Goal: Information Seeking & Learning: Check status

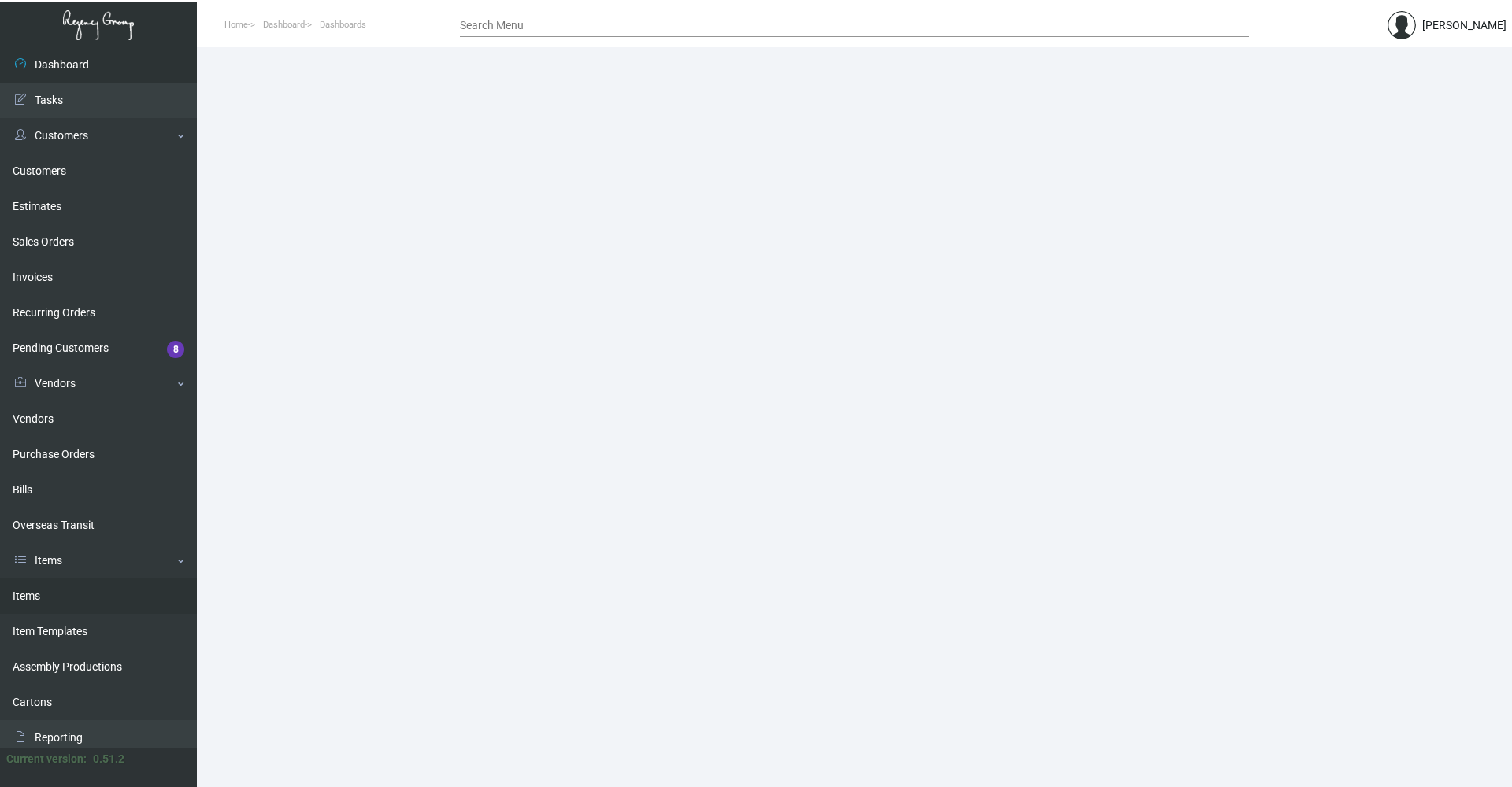
click at [61, 594] on link "Items" at bounding box center [98, 596] width 197 height 36
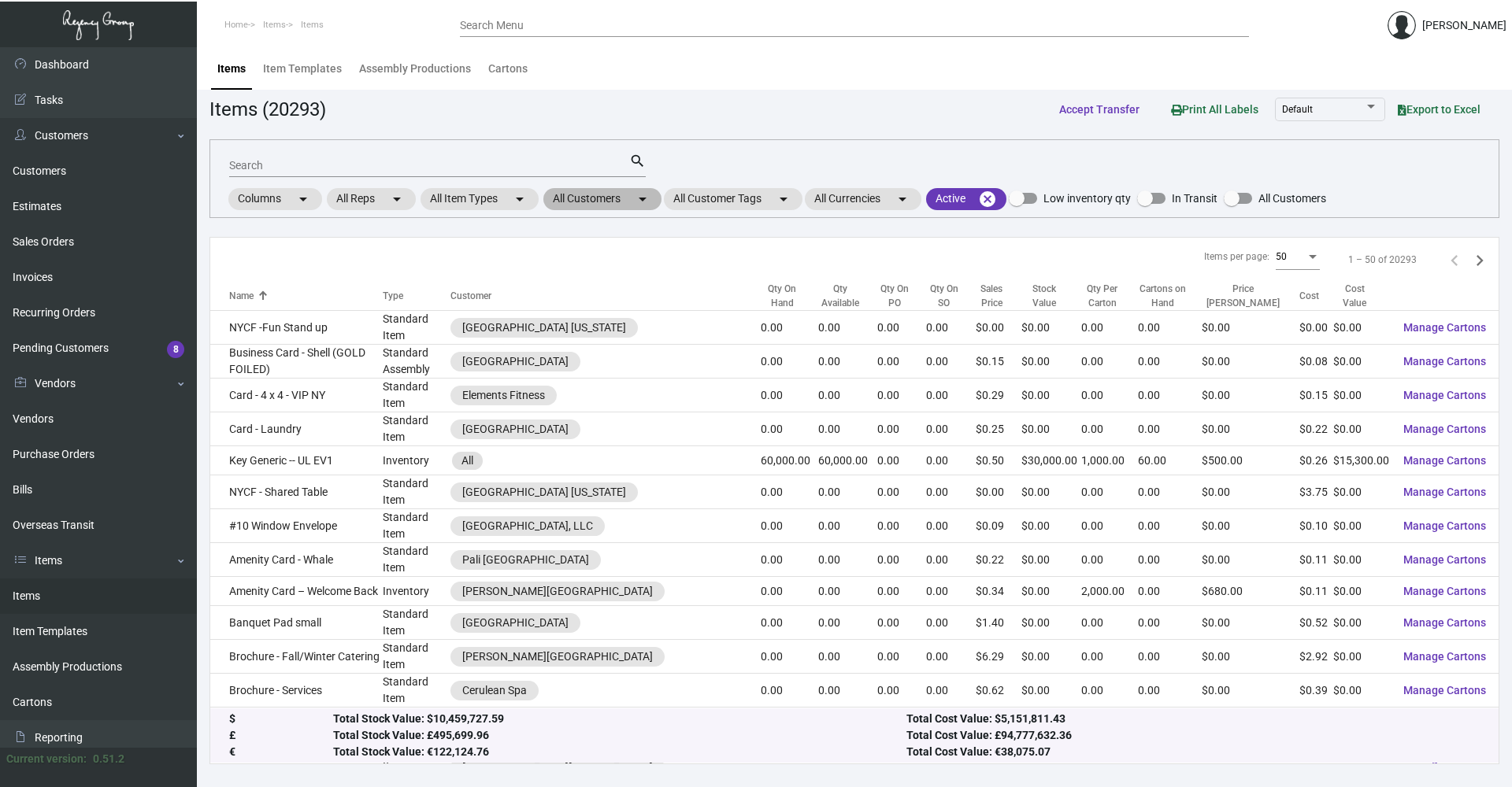
click at [644, 201] on mat-icon "arrow_drop_down" at bounding box center [643, 199] width 19 height 19
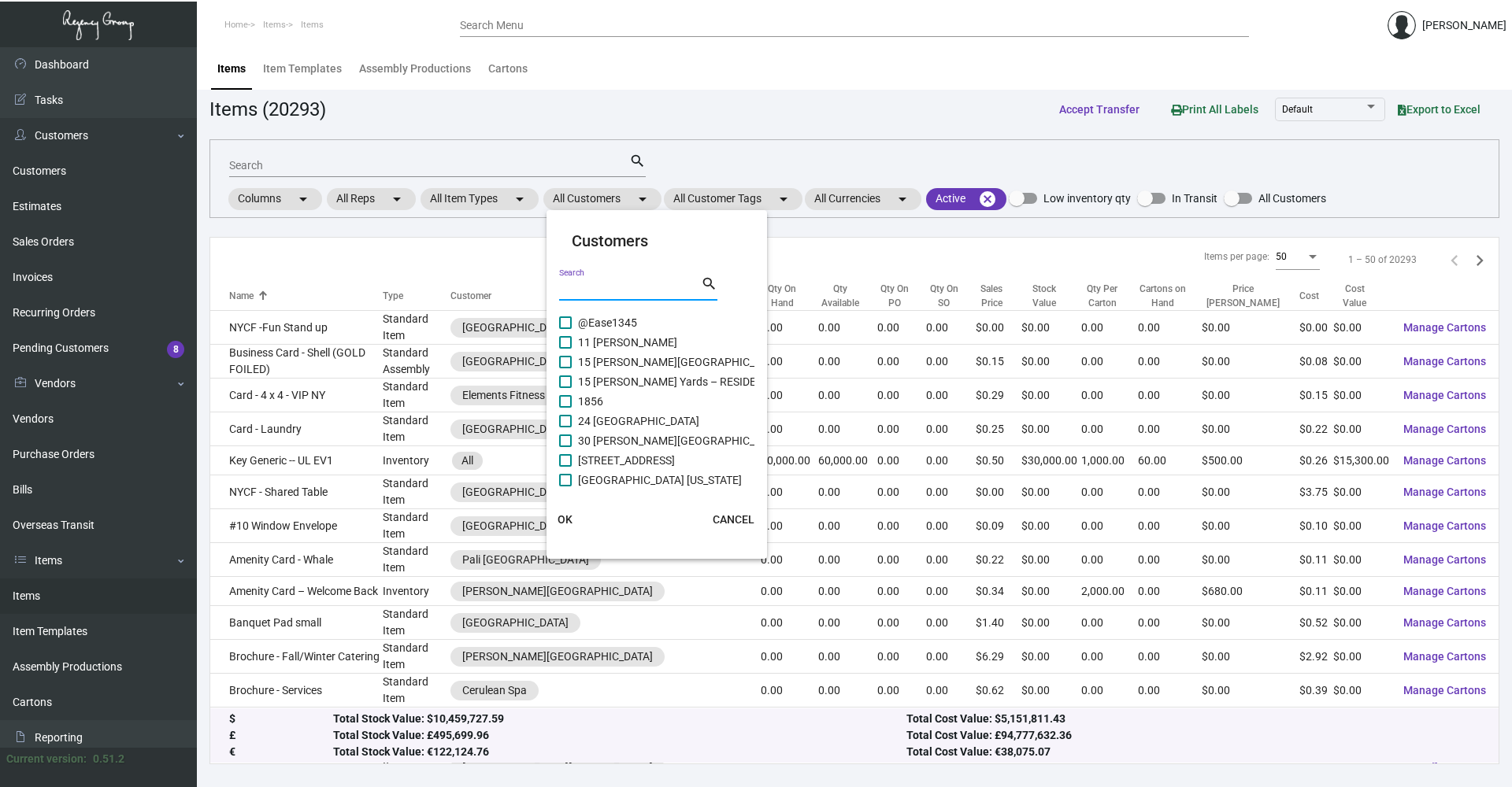
click at [623, 291] on input "Search" at bounding box center [630, 289] width 142 height 13
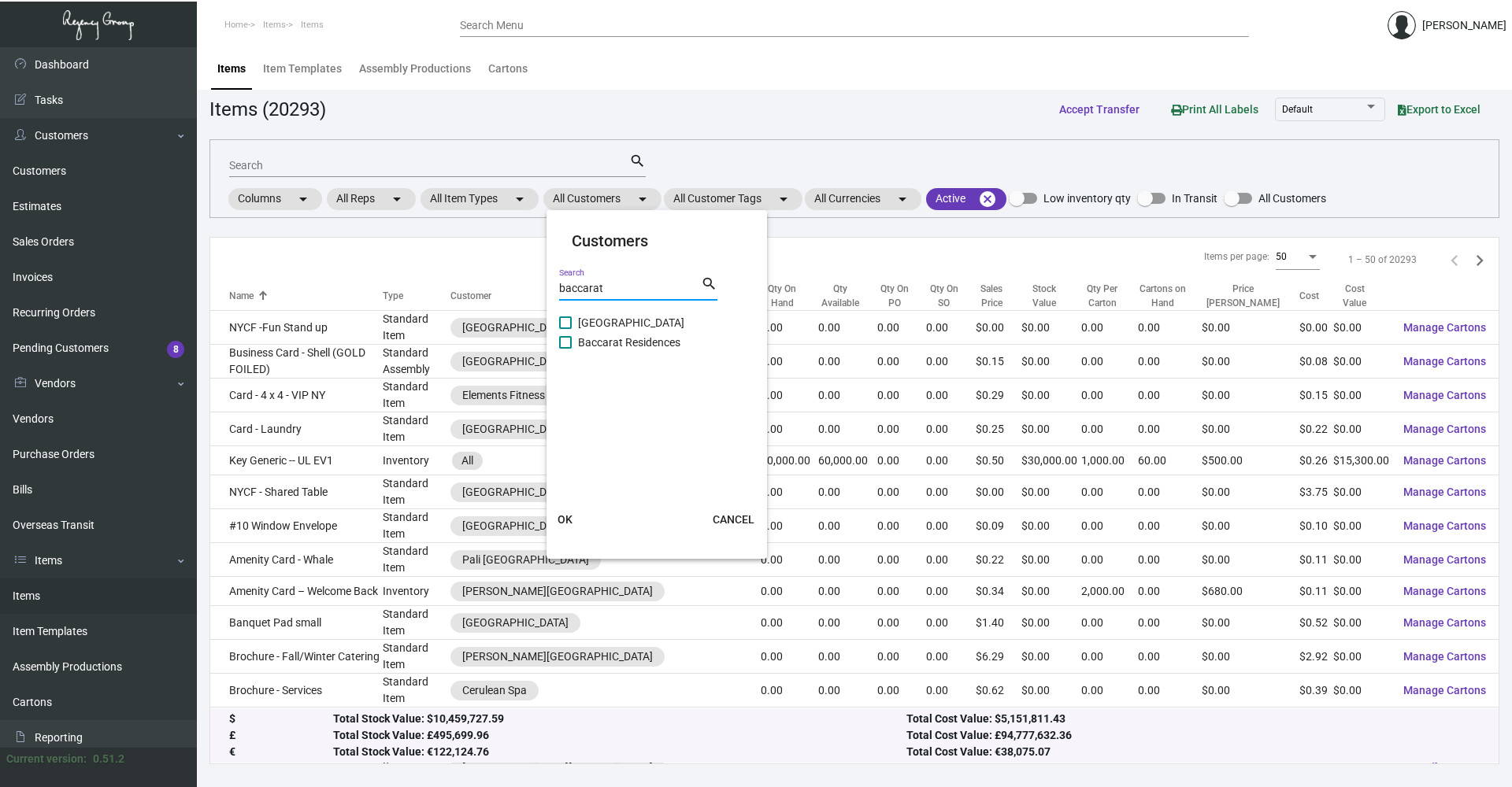
type input "baccarat"
click at [564, 330] on label "[GEOGRAPHIC_DATA]" at bounding box center [622, 323] width 125 height 19
click at [565, 330] on input "[GEOGRAPHIC_DATA]" at bounding box center [565, 329] width 1 height 1
checkbox input "true"
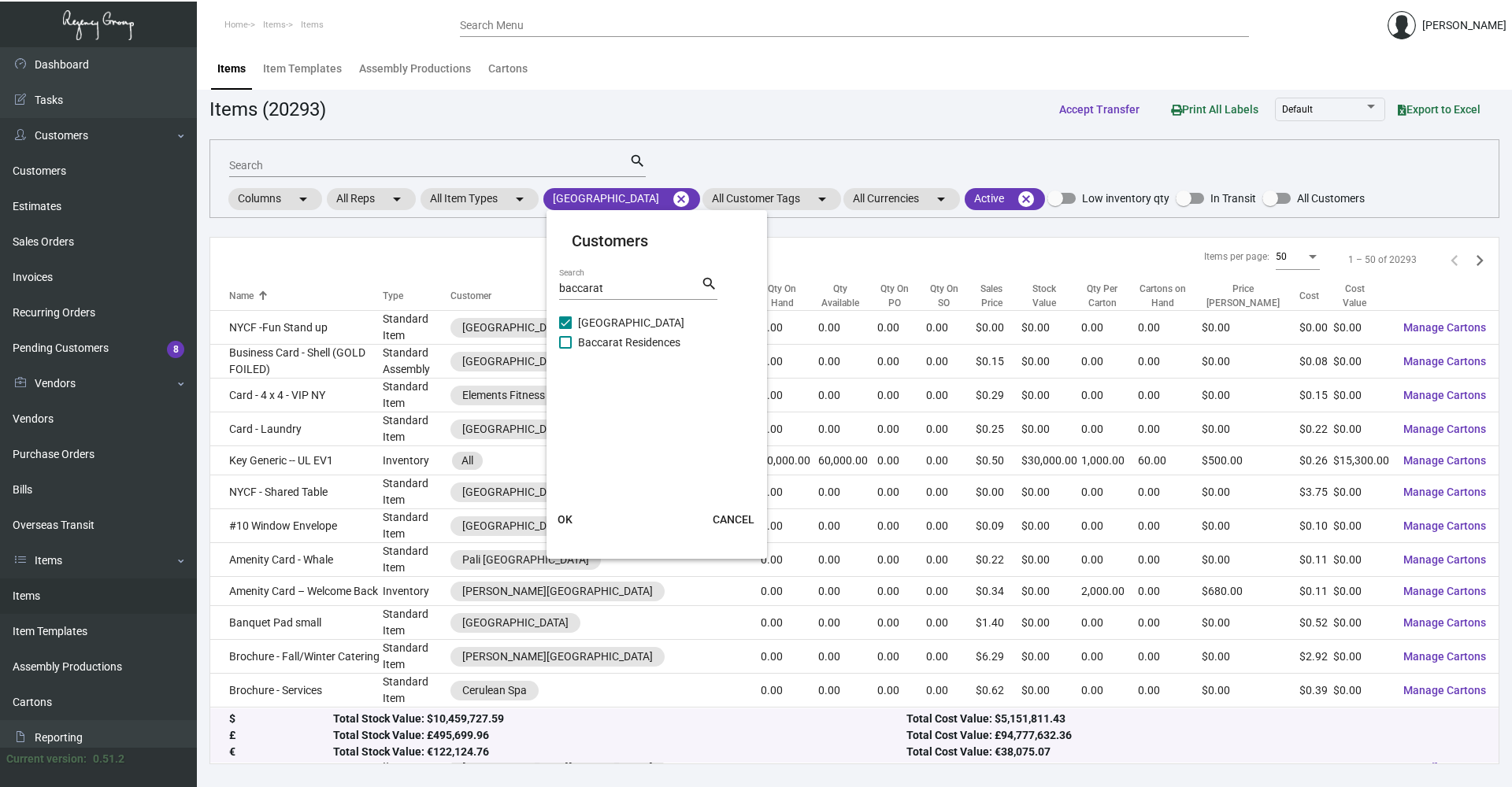
click at [566, 521] on span "OK" at bounding box center [565, 520] width 15 height 13
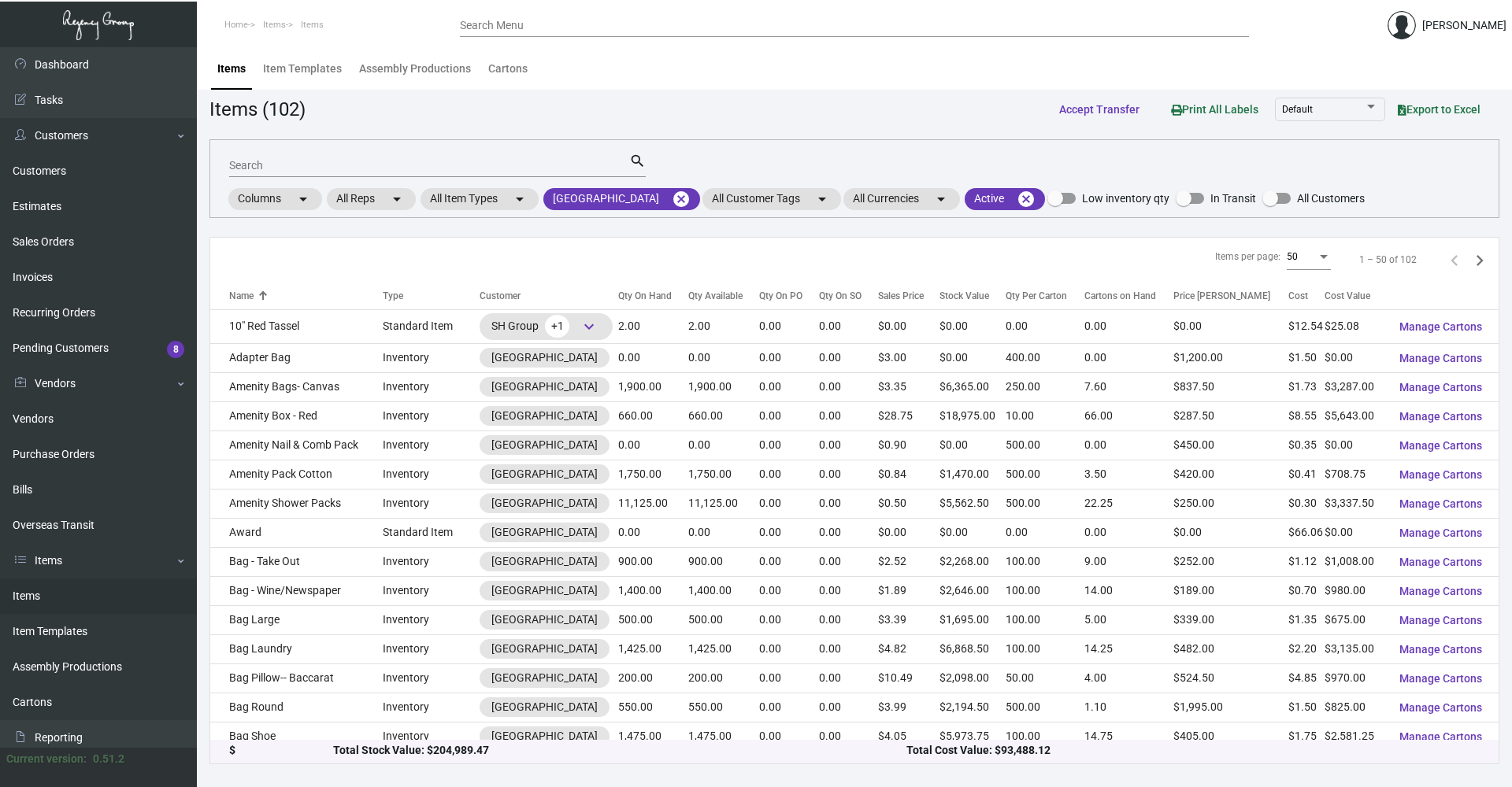
click at [264, 165] on input "Search" at bounding box center [430, 166] width 400 height 13
type input "menu"
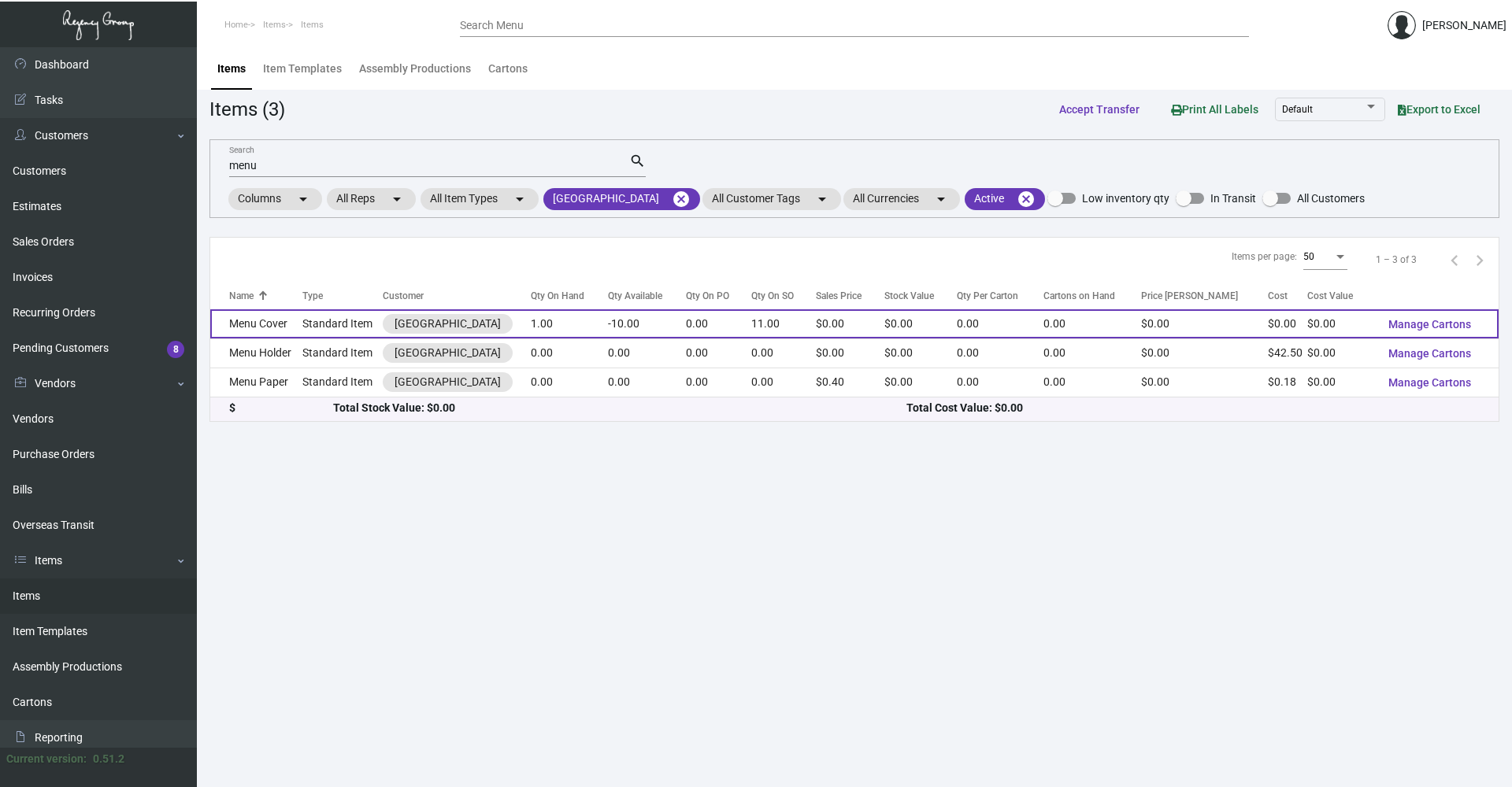
click at [274, 322] on td "Menu Cover" at bounding box center [256, 324] width 92 height 29
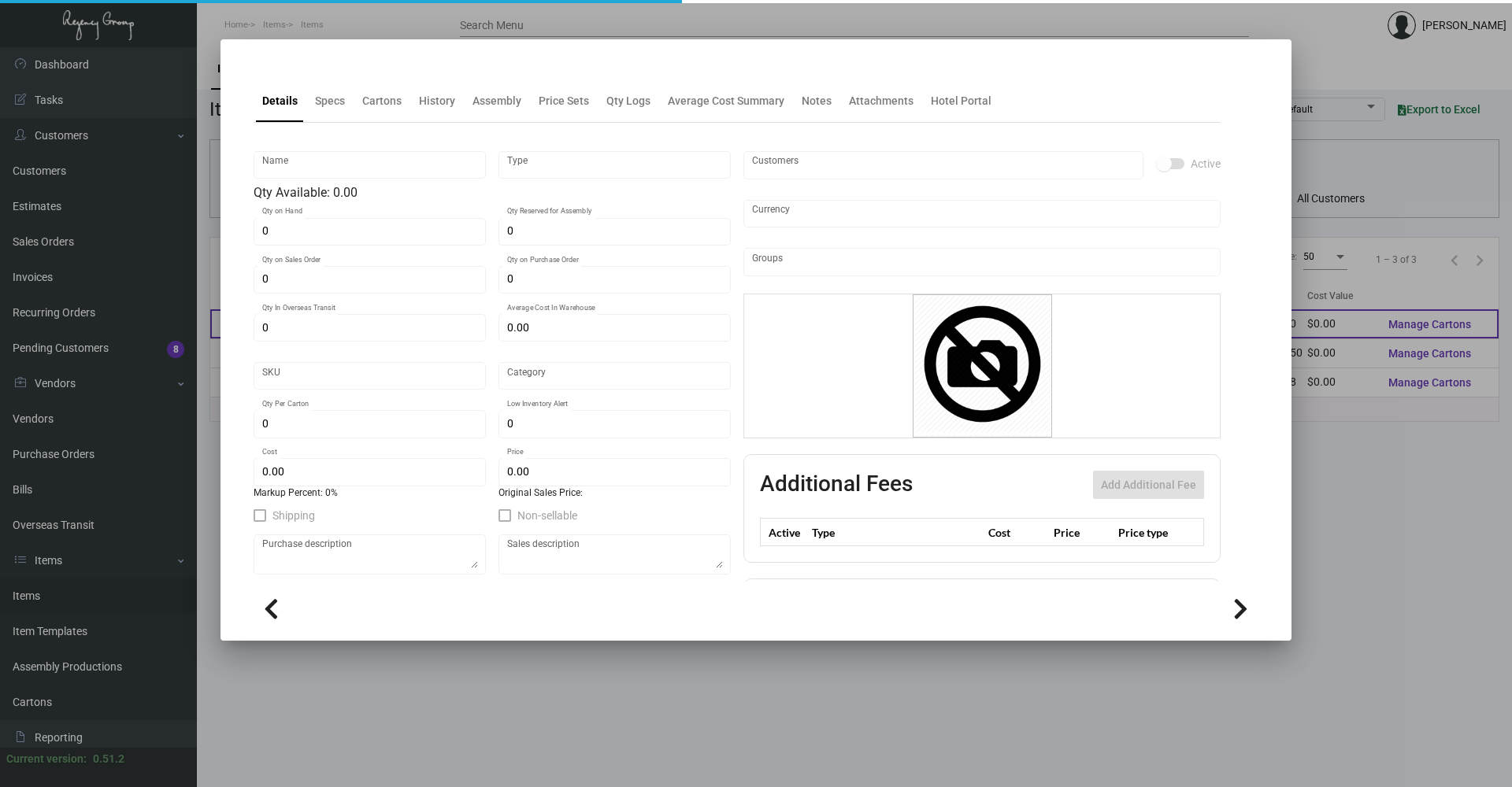
type input "Menu Cover"
type input "Standard Item"
type input "1"
type input "11"
type input "$ 0.00"
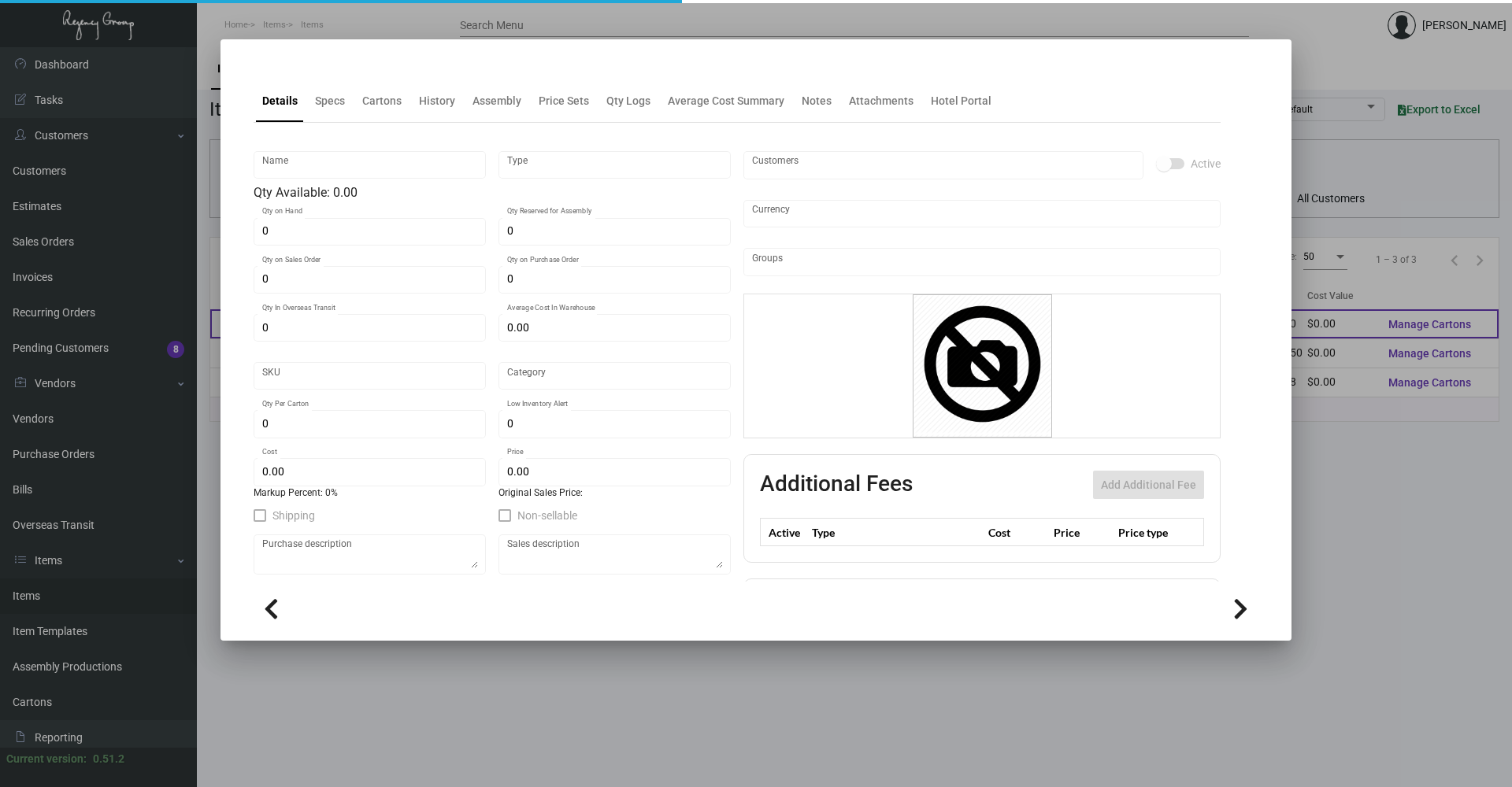
type input "BCRT-Menu Holders-49"
type input "Standard"
type input "$ 0.00"
checkbox input "true"
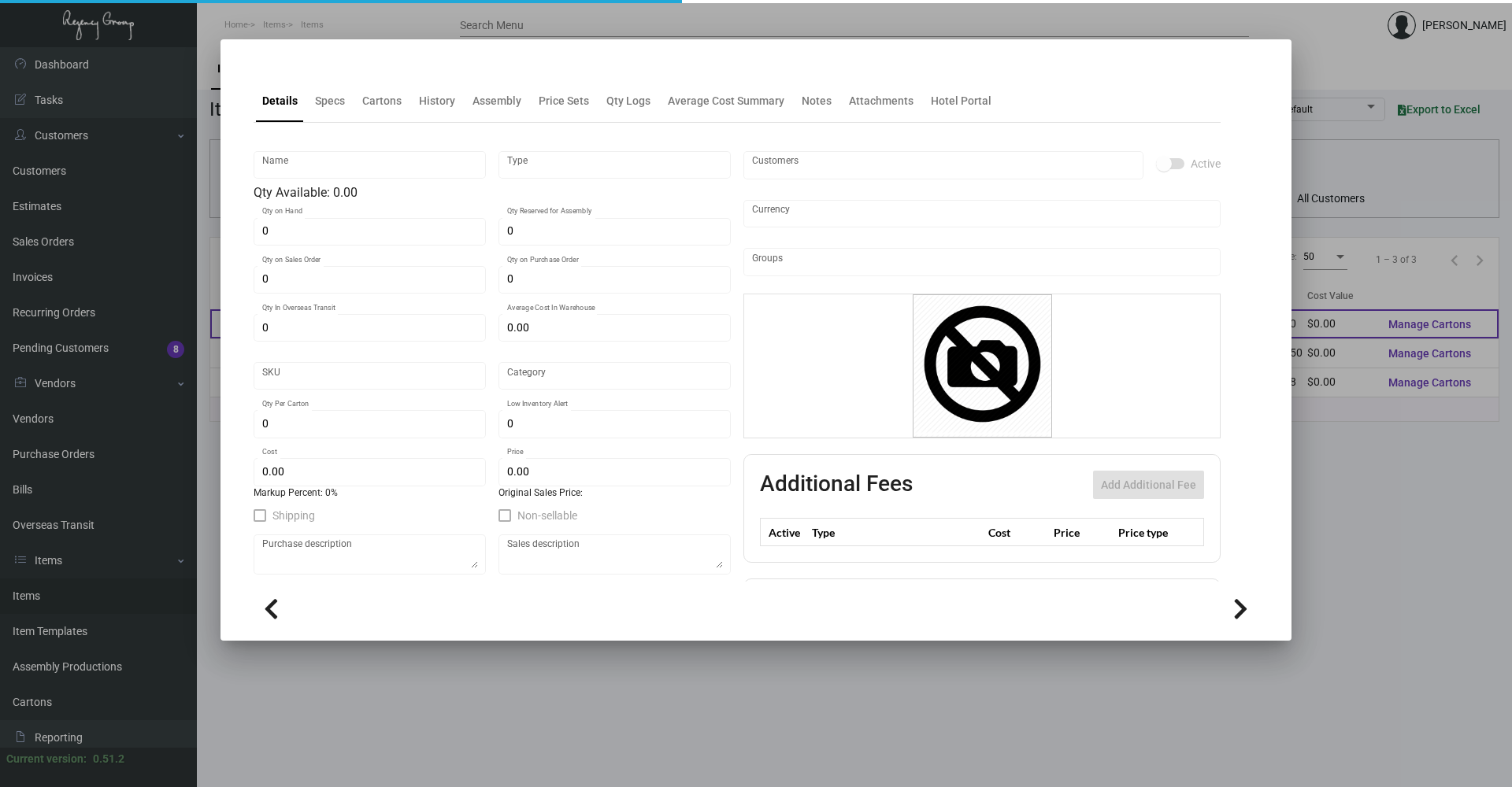
type input "United States Dollar $"
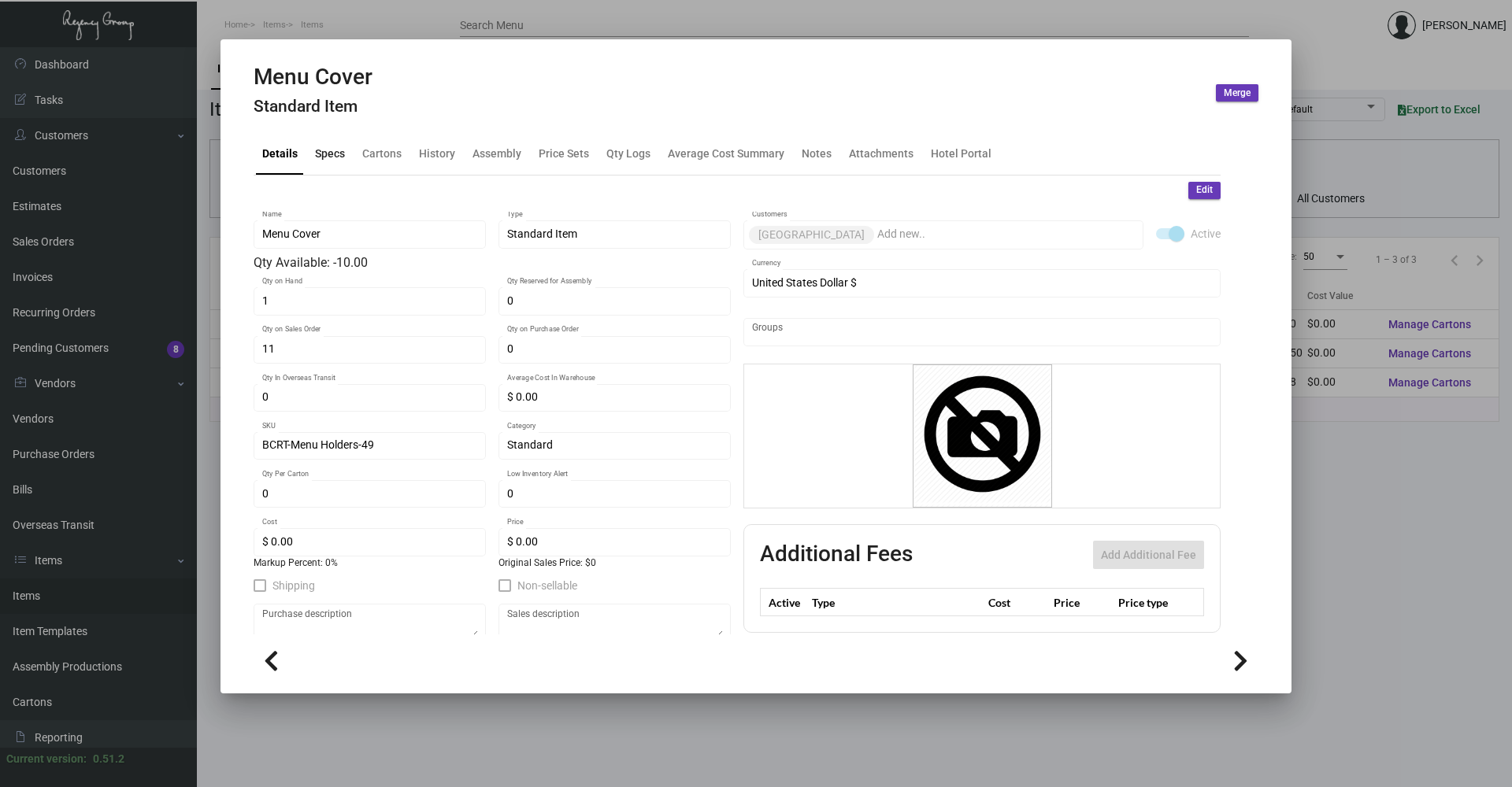
click at [341, 165] on div "Specs" at bounding box center [330, 153] width 43 height 37
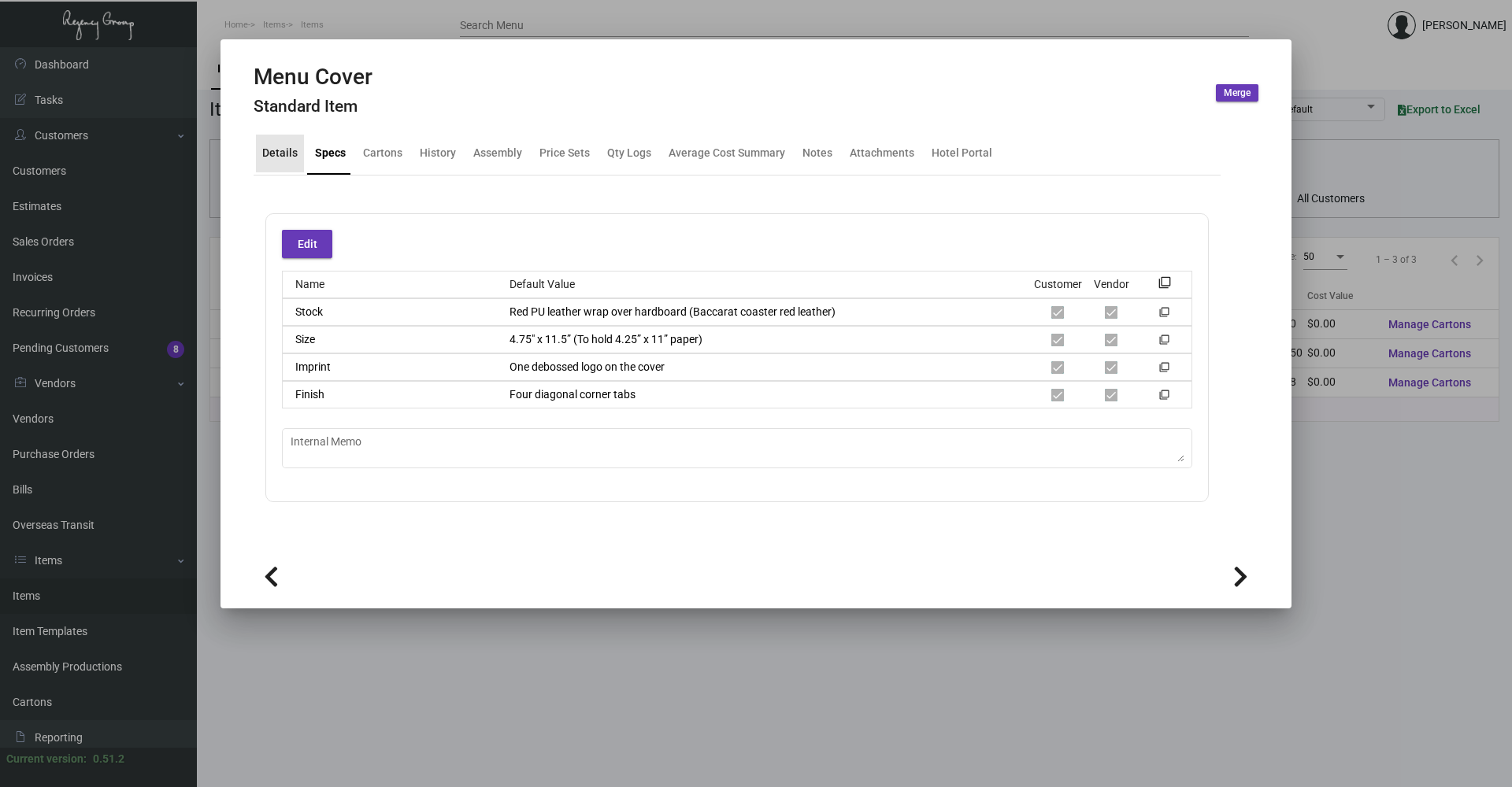
click at [285, 152] on div "Details" at bounding box center [280, 154] width 36 height 16
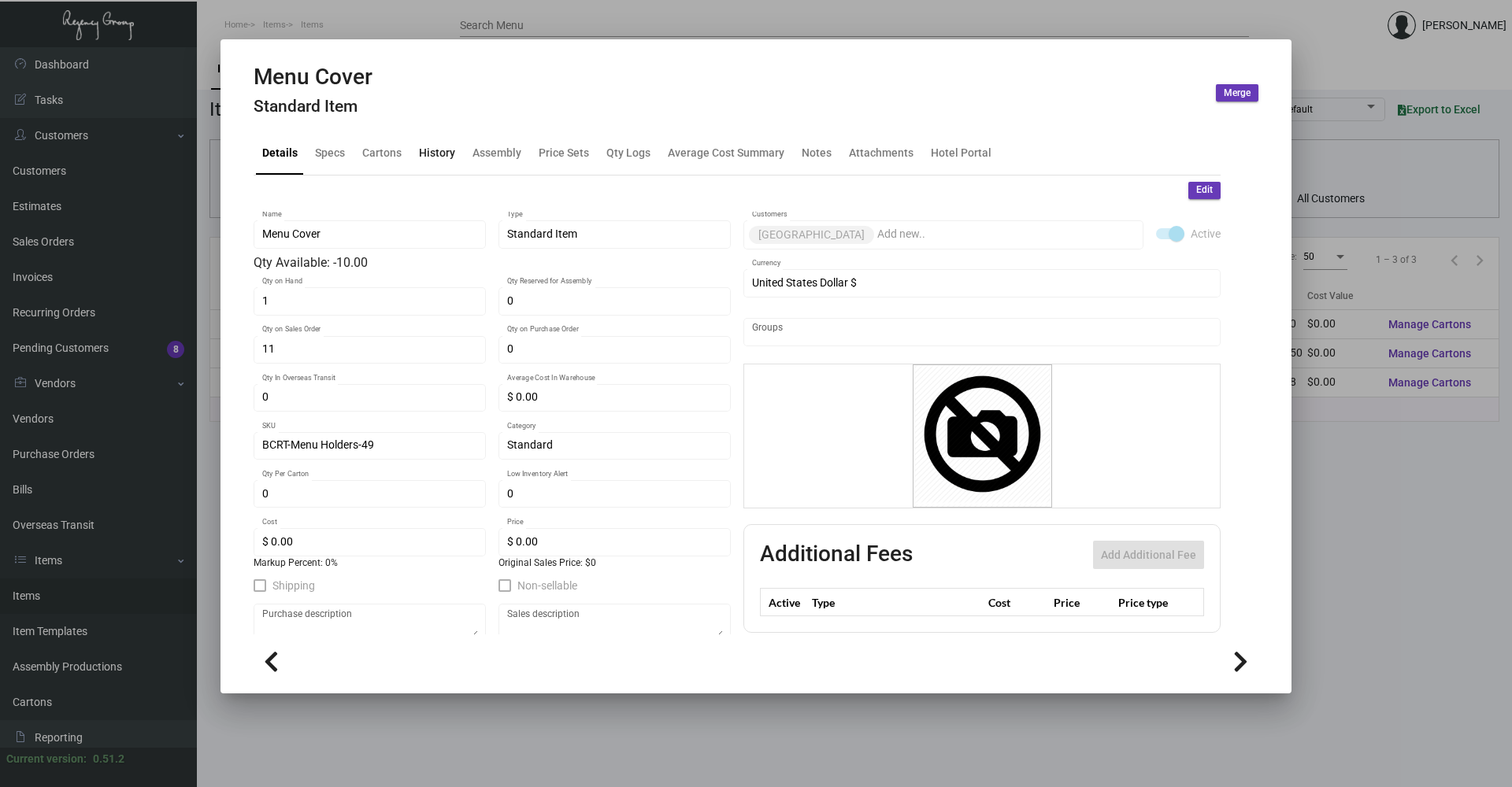
click at [448, 145] on div "History" at bounding box center [437, 154] width 37 height 16
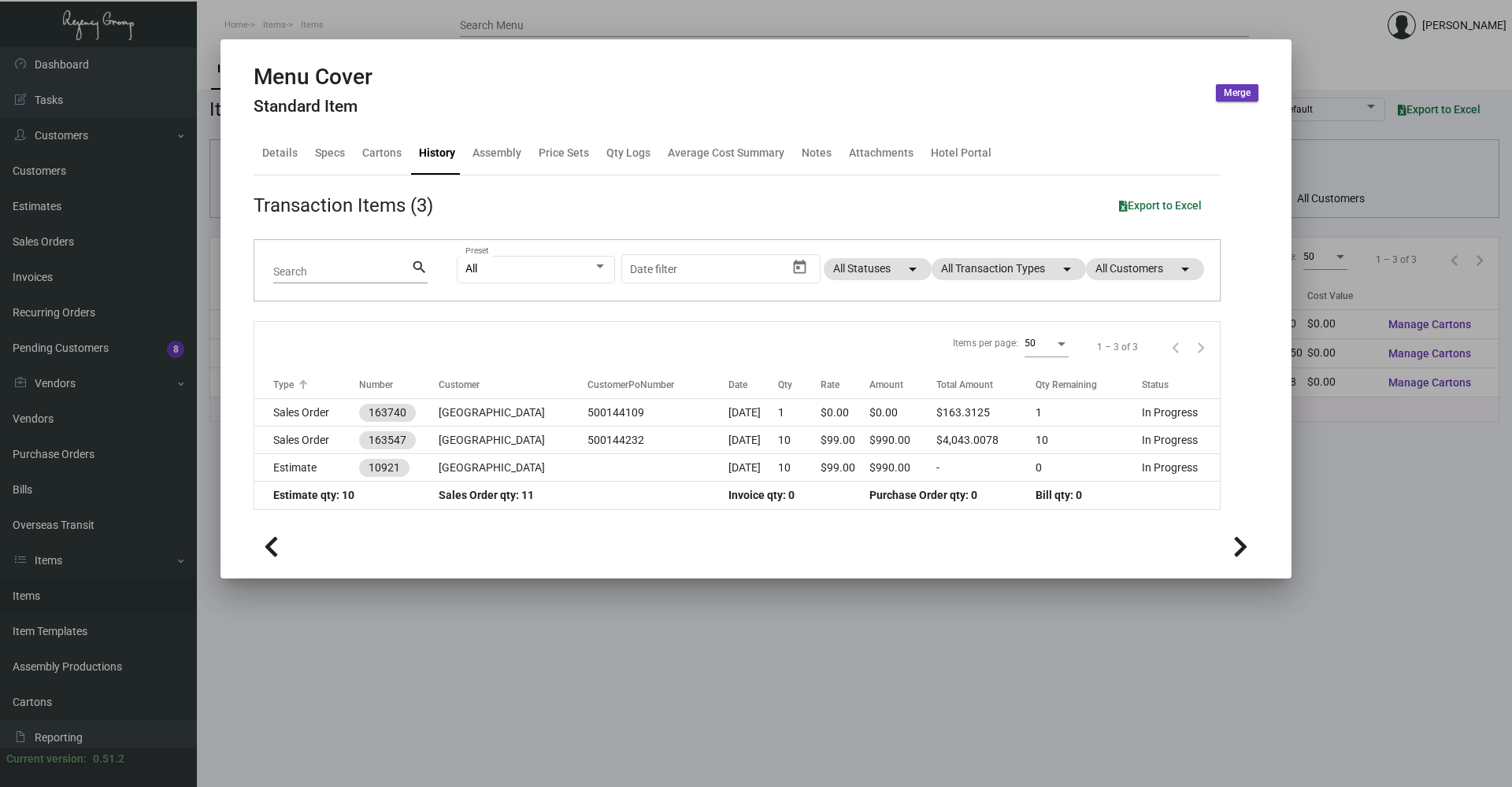
click at [304, 395] on th "Type" at bounding box center [306, 386] width 105 height 27
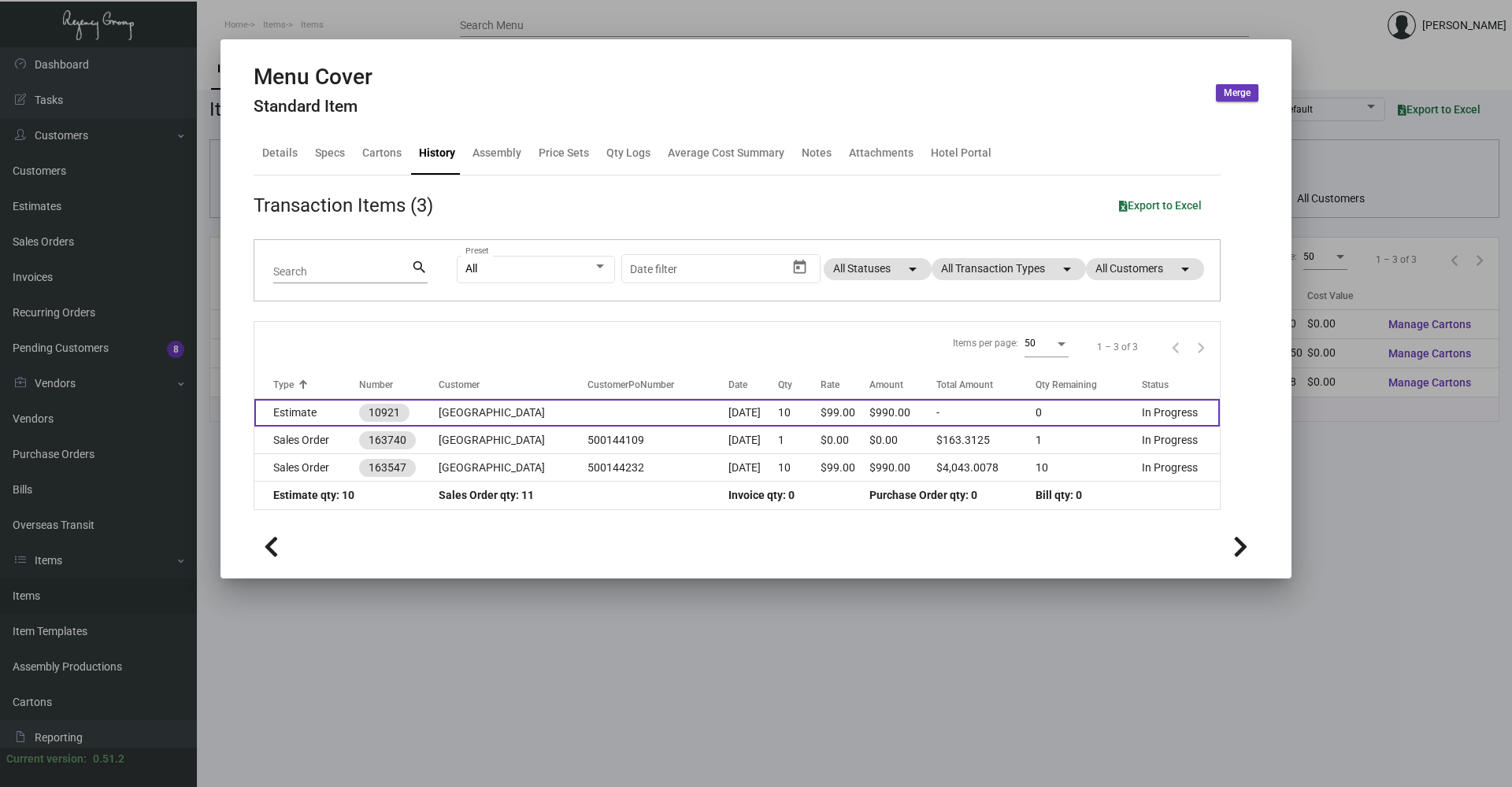
click at [314, 412] on td "Estimate" at bounding box center [306, 413] width 105 height 27
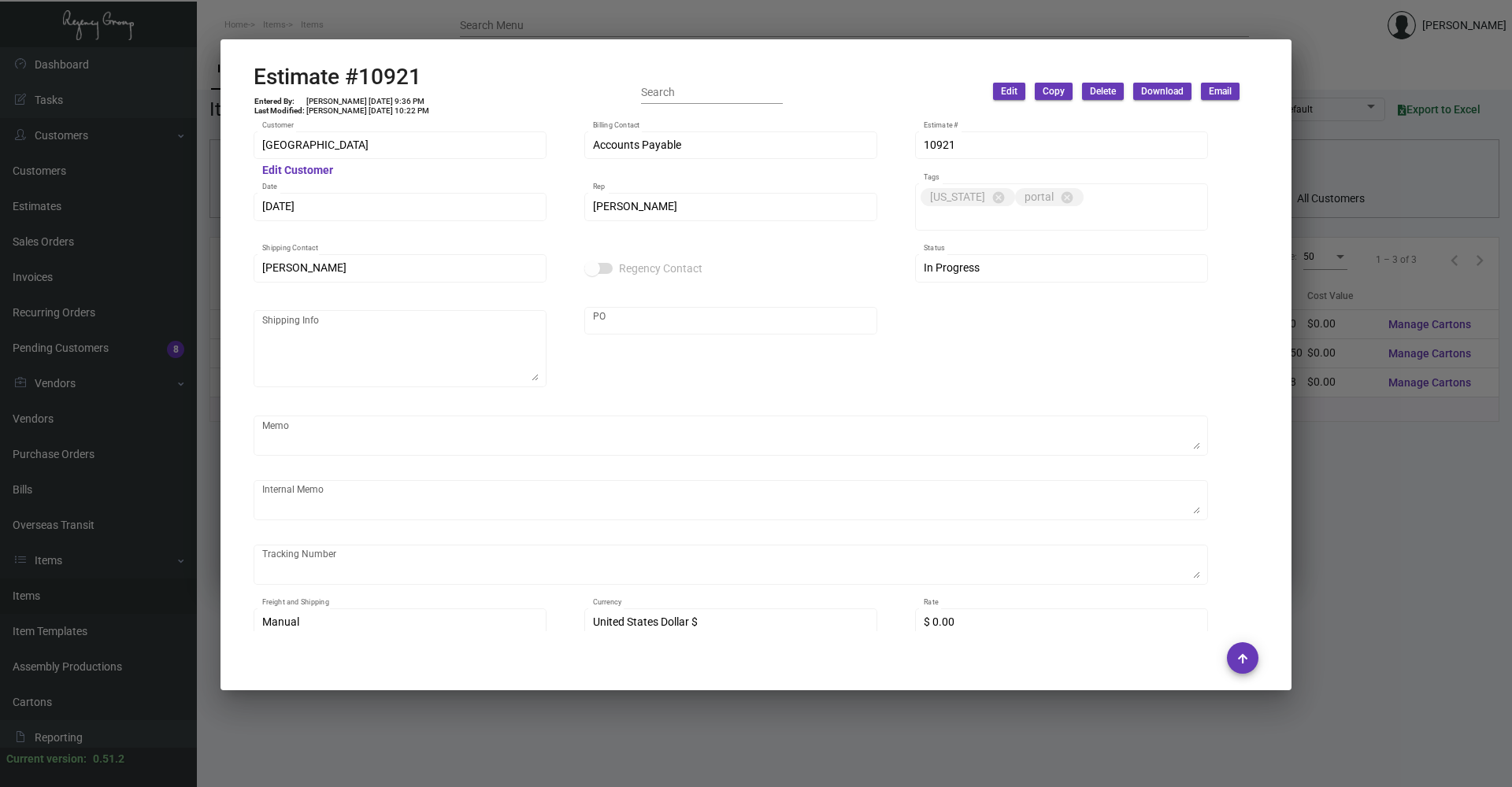
click at [346, 14] on div at bounding box center [756, 393] width 1512 height 787
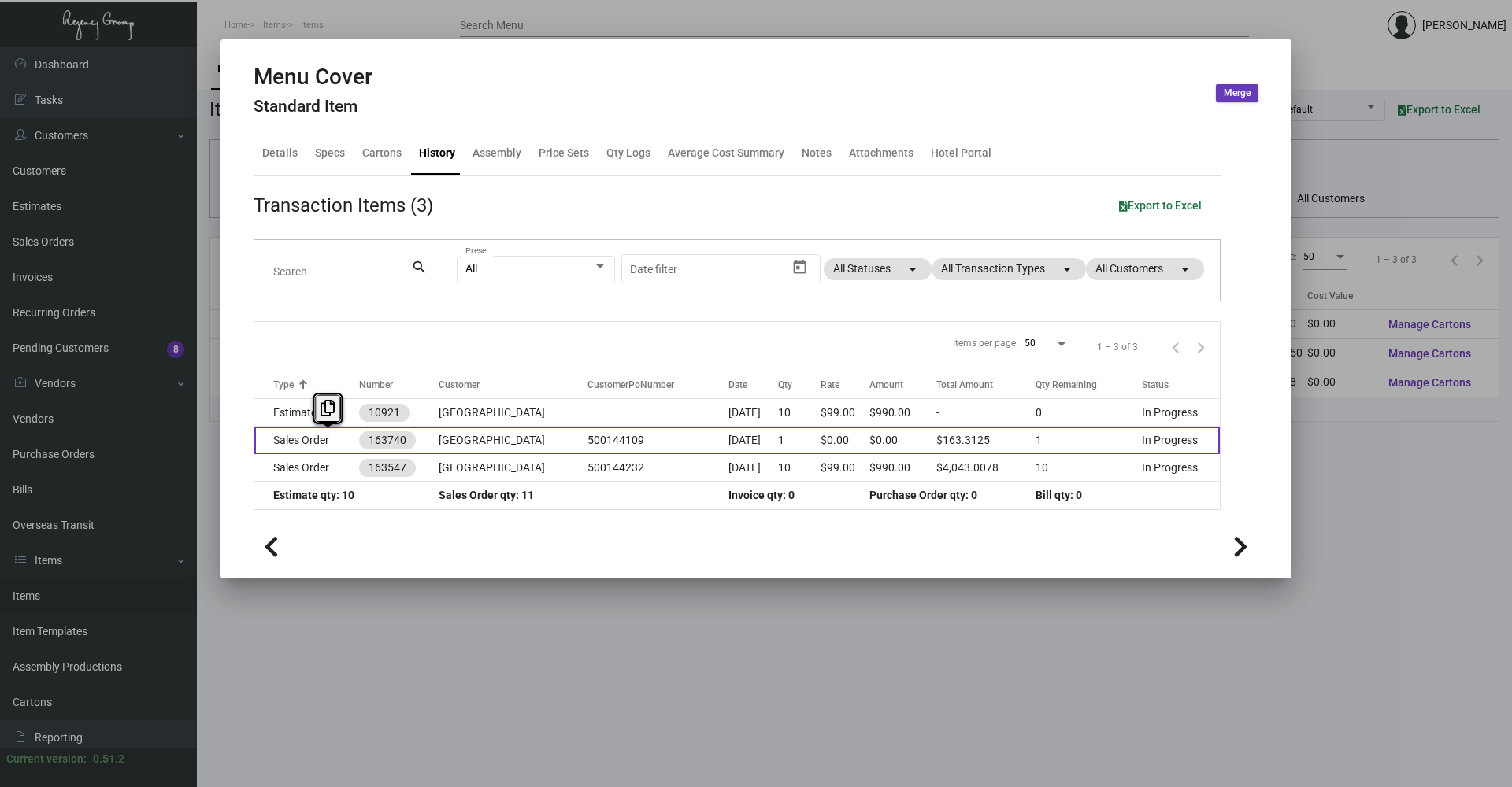
drag, startPoint x: 325, startPoint y: 432, endPoint x: 326, endPoint y: 441, distance: 9.1
click at [326, 441] on td "Sales Order" at bounding box center [306, 441] width 105 height 27
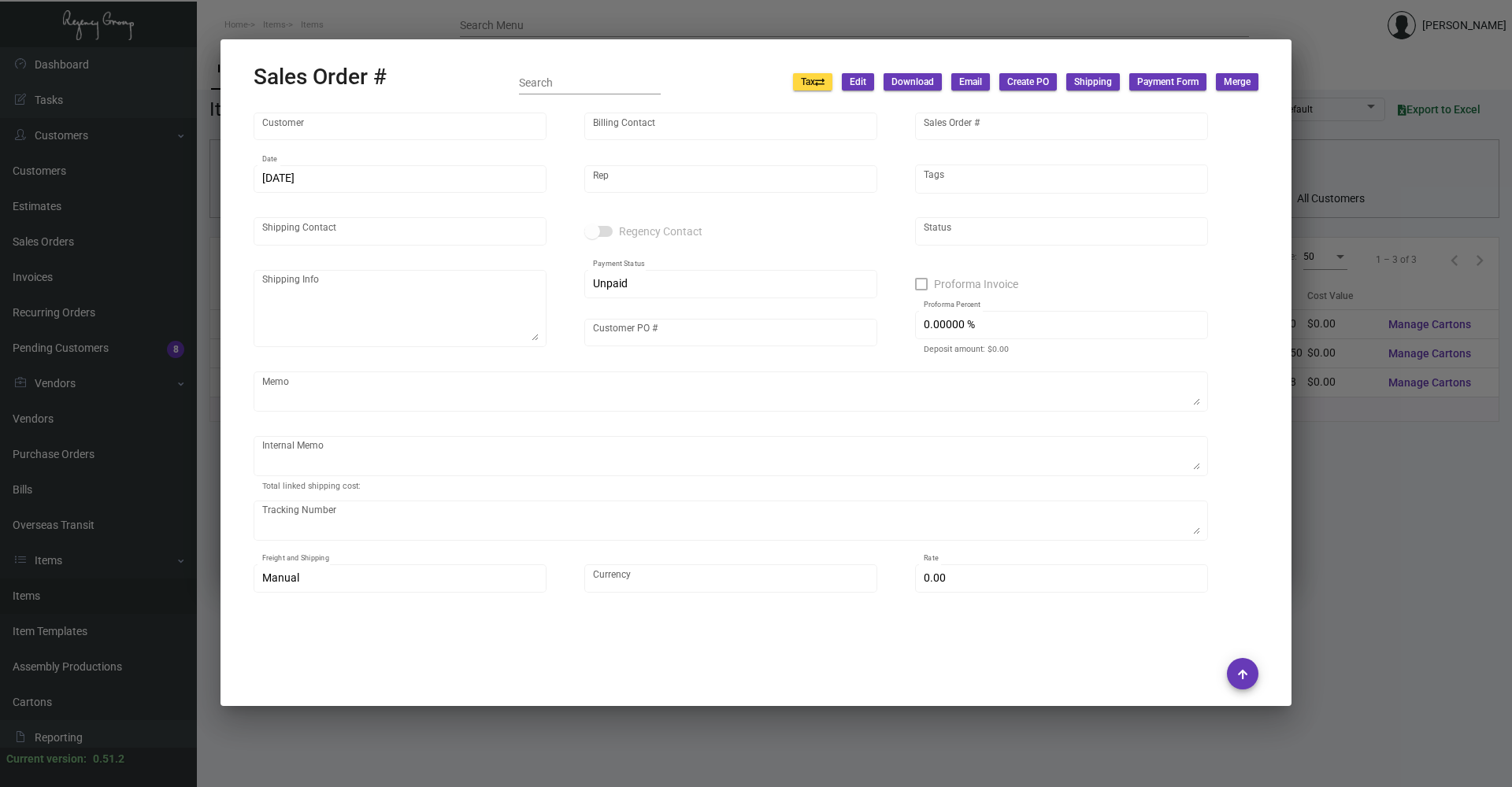
type input "[GEOGRAPHIC_DATA]"
type input "Accounts Payable"
type input "163740"
type input "[DATE]"
type input "[PERSON_NAME]"
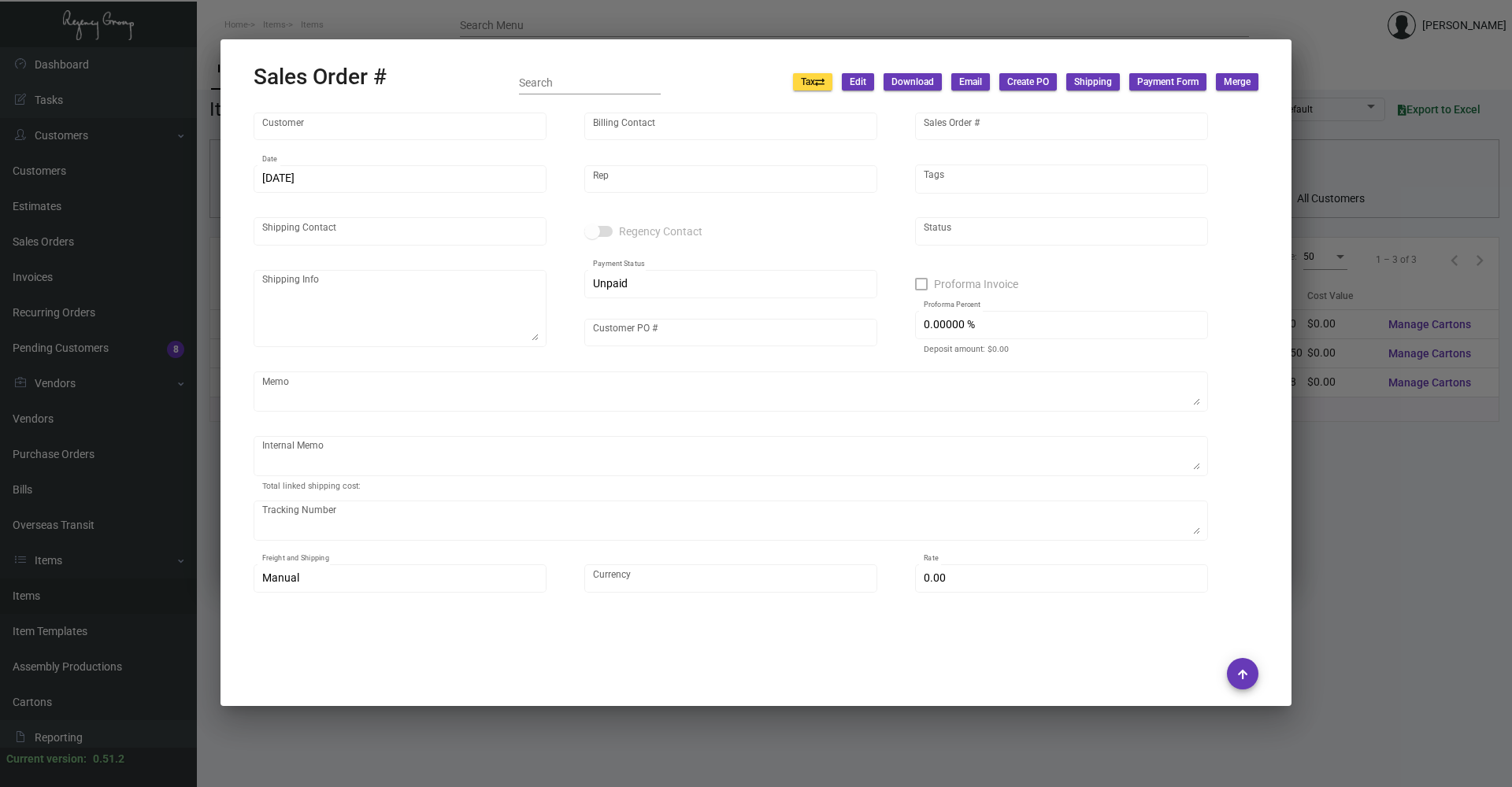
type input "[PERSON_NAME]"
type textarea "Baccarat Hotel - [PERSON_NAME]"
type input "500144109"
type textarea "[DATE] - The sample was dropped off for [PERSON_NAME]."
type input "United States Dollar $"
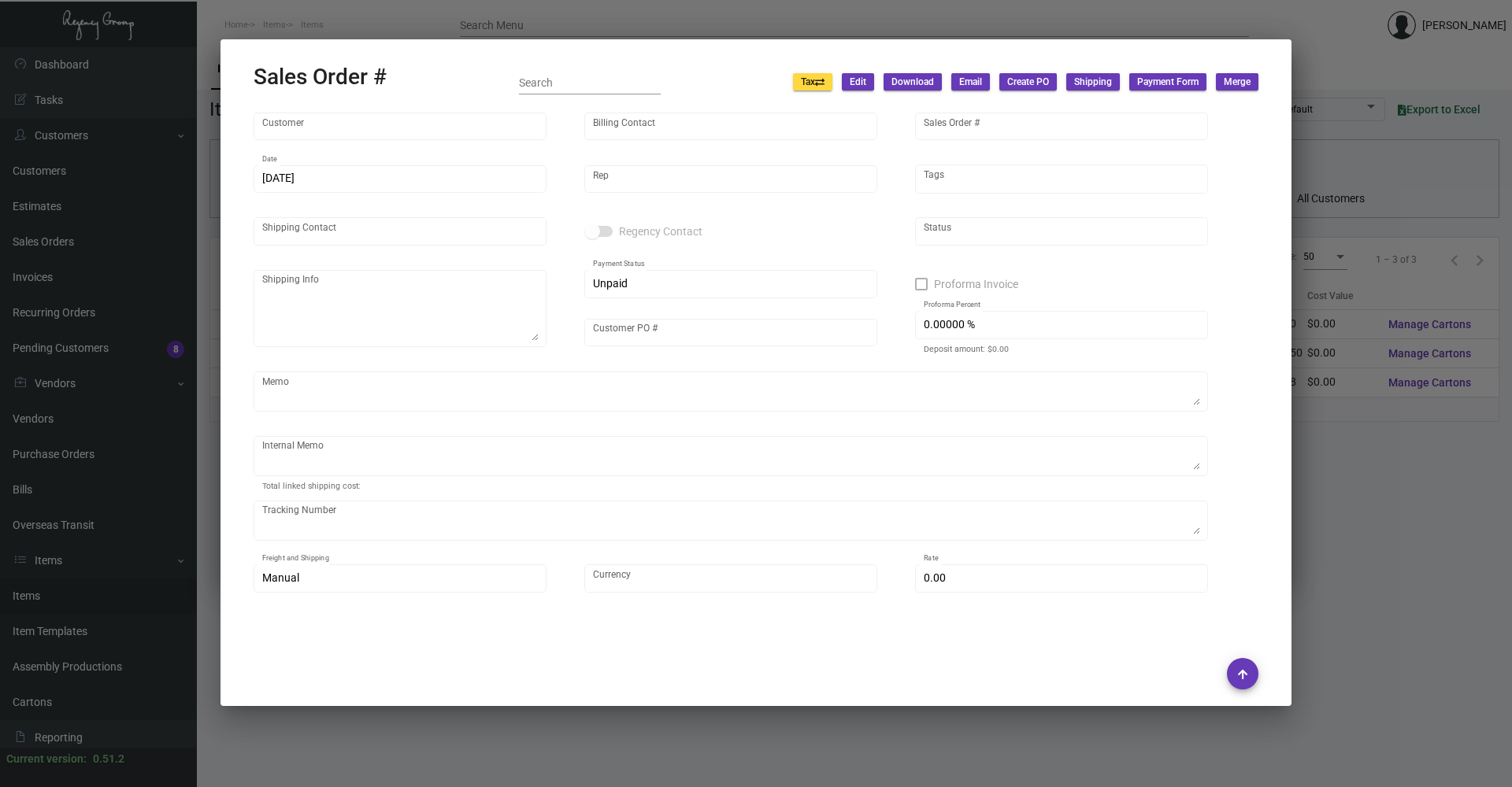
type input "$ 0.00"
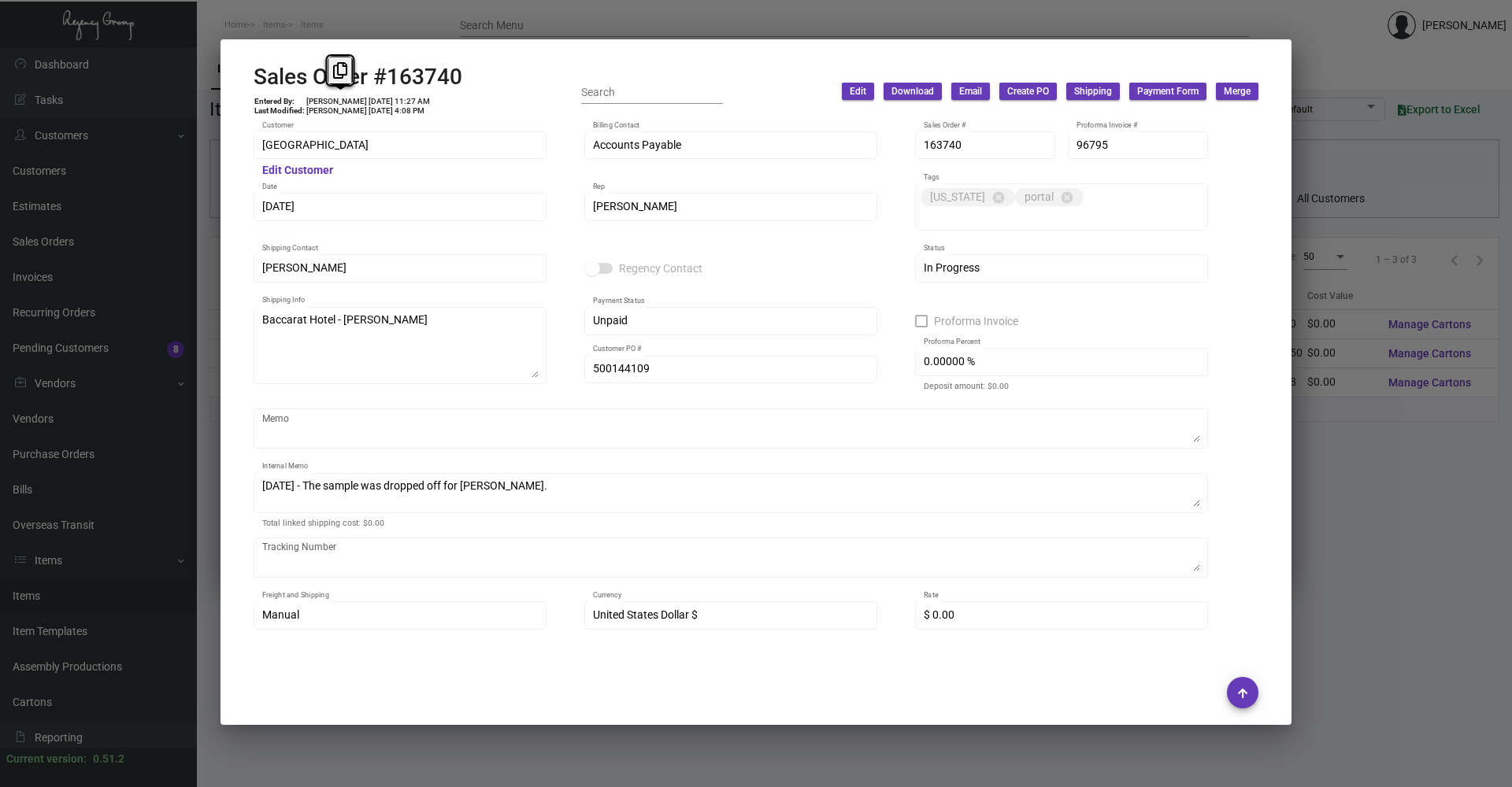
drag, startPoint x: 316, startPoint y: 105, endPoint x: 367, endPoint y: 108, distance: 51.1
click at [367, 108] on table "Entered By: [PERSON_NAME] [DATE] 11:27 AM Last Modified: [PERSON_NAME] [DATE] 4…" at bounding box center [342, 106] width 177 height 19
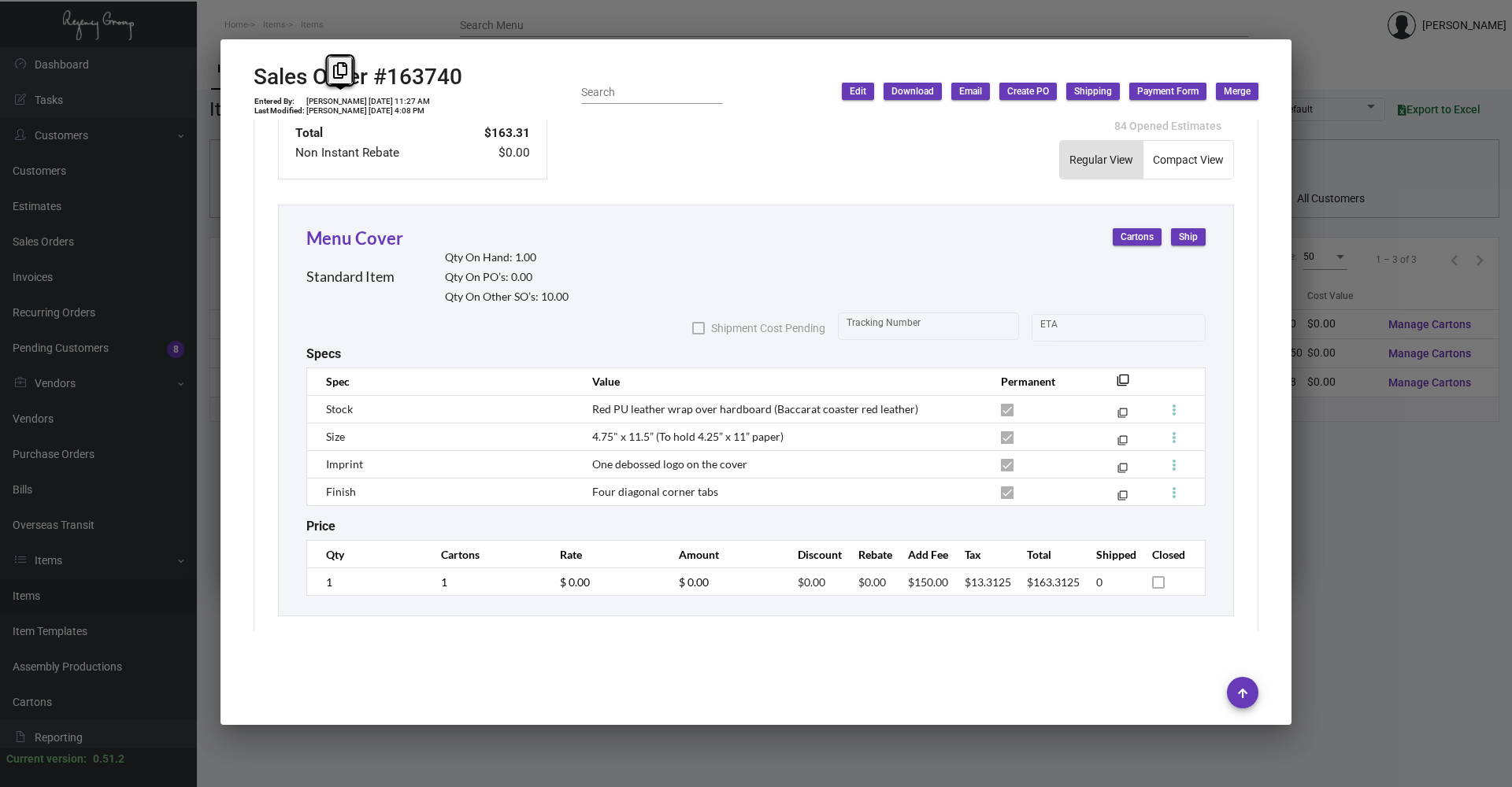
scroll to position [792, 0]
click at [699, 456] on td "One debossed logo on the cover" at bounding box center [781, 463] width 409 height 27
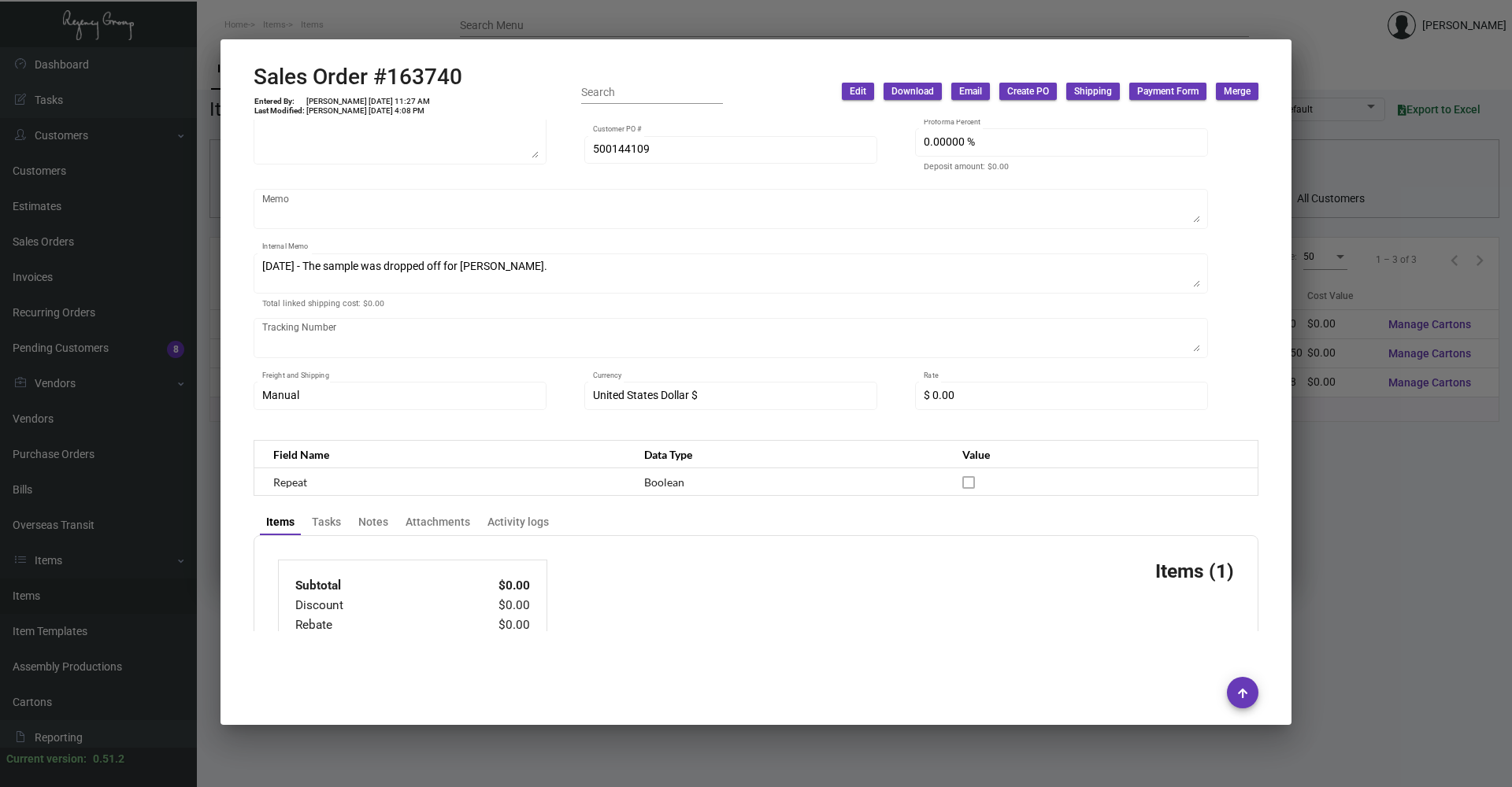
scroll to position [0, 0]
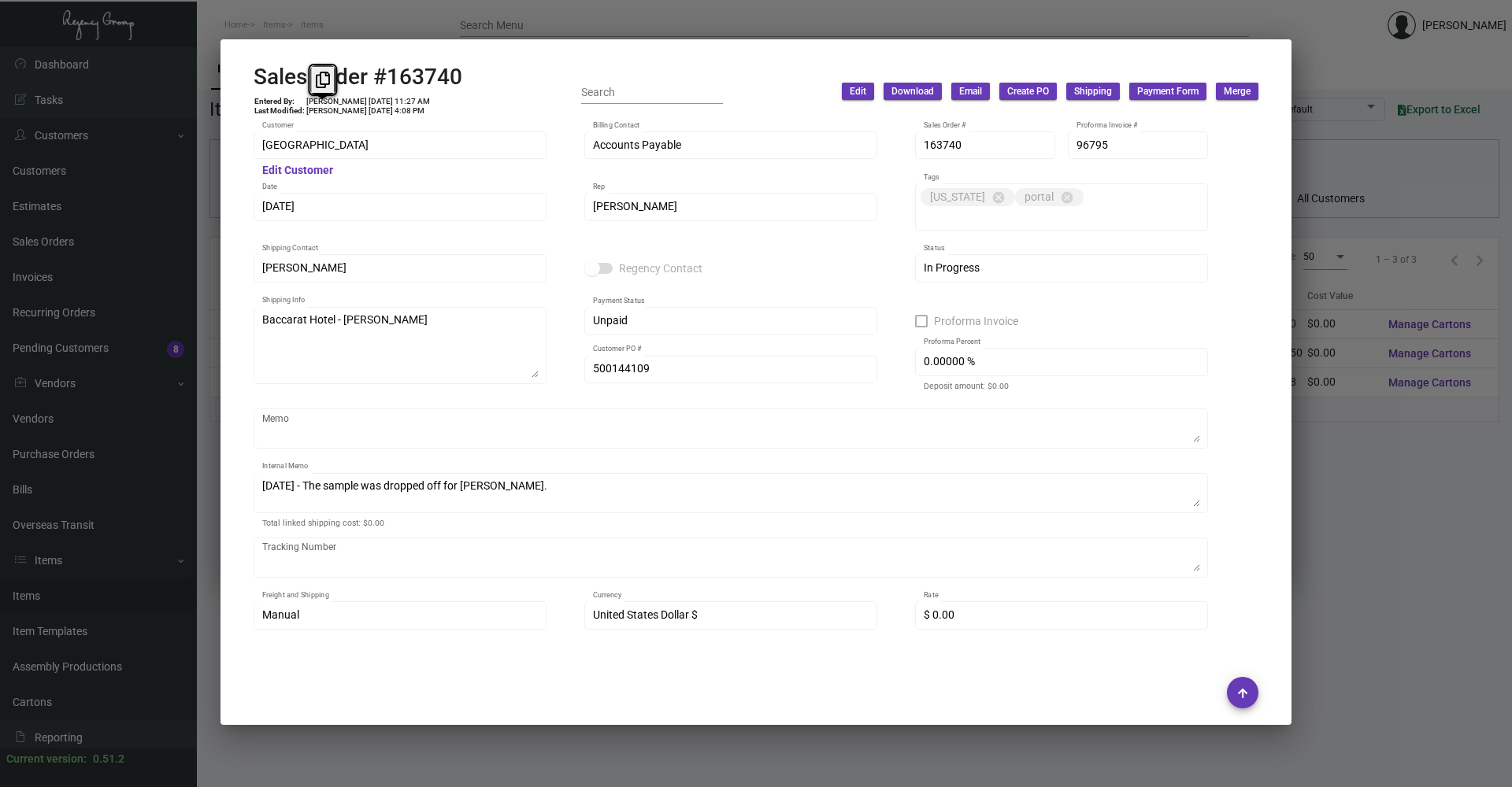
drag, startPoint x: 308, startPoint y: 112, endPoint x: 339, endPoint y: 111, distance: 31.0
click at [339, 111] on td "[PERSON_NAME] [DATE] 4:08 PM" at bounding box center [367, 111] width 125 height 9
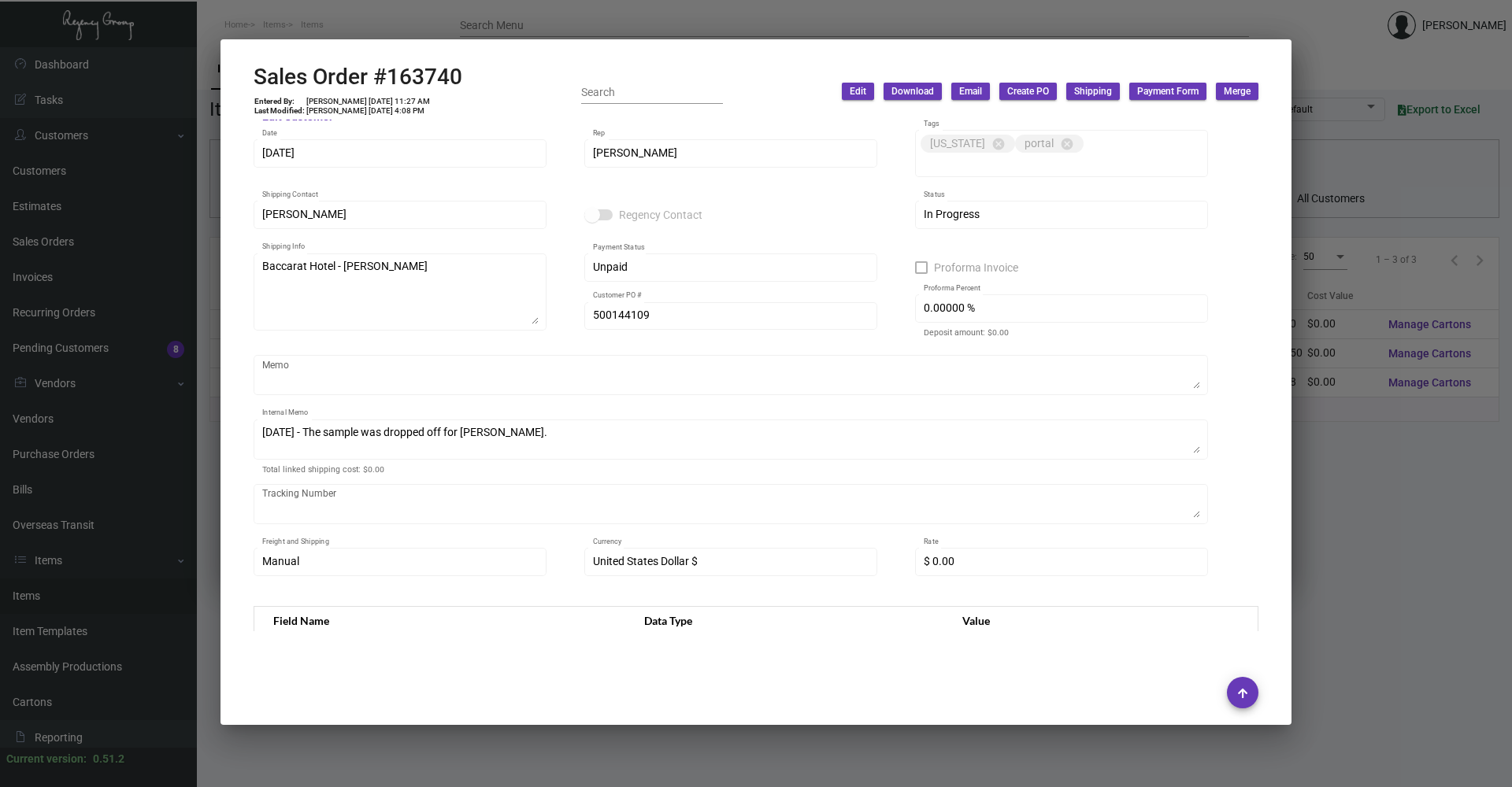
scroll to position [79, 0]
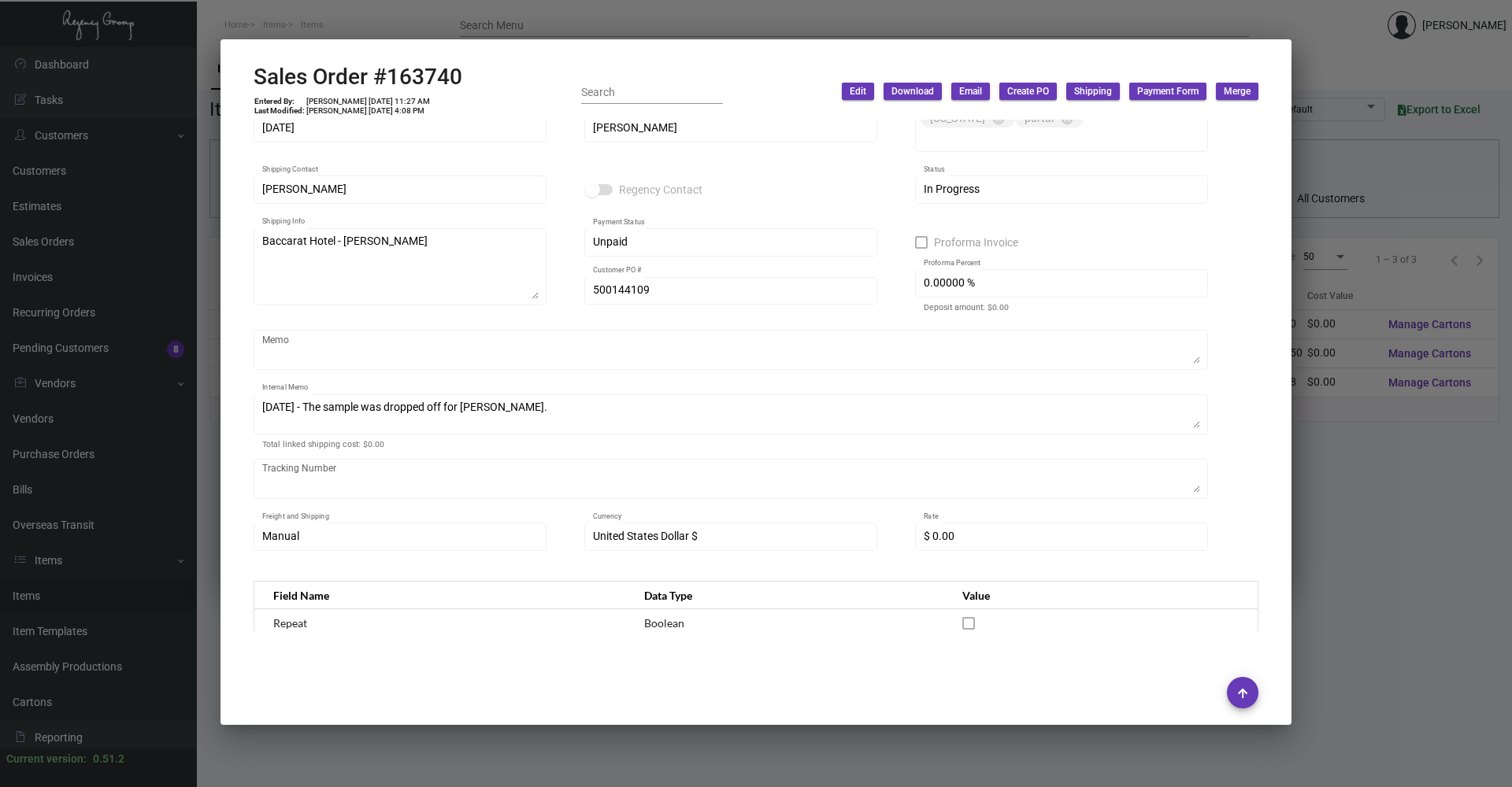
click at [352, 16] on div at bounding box center [756, 393] width 1512 height 787
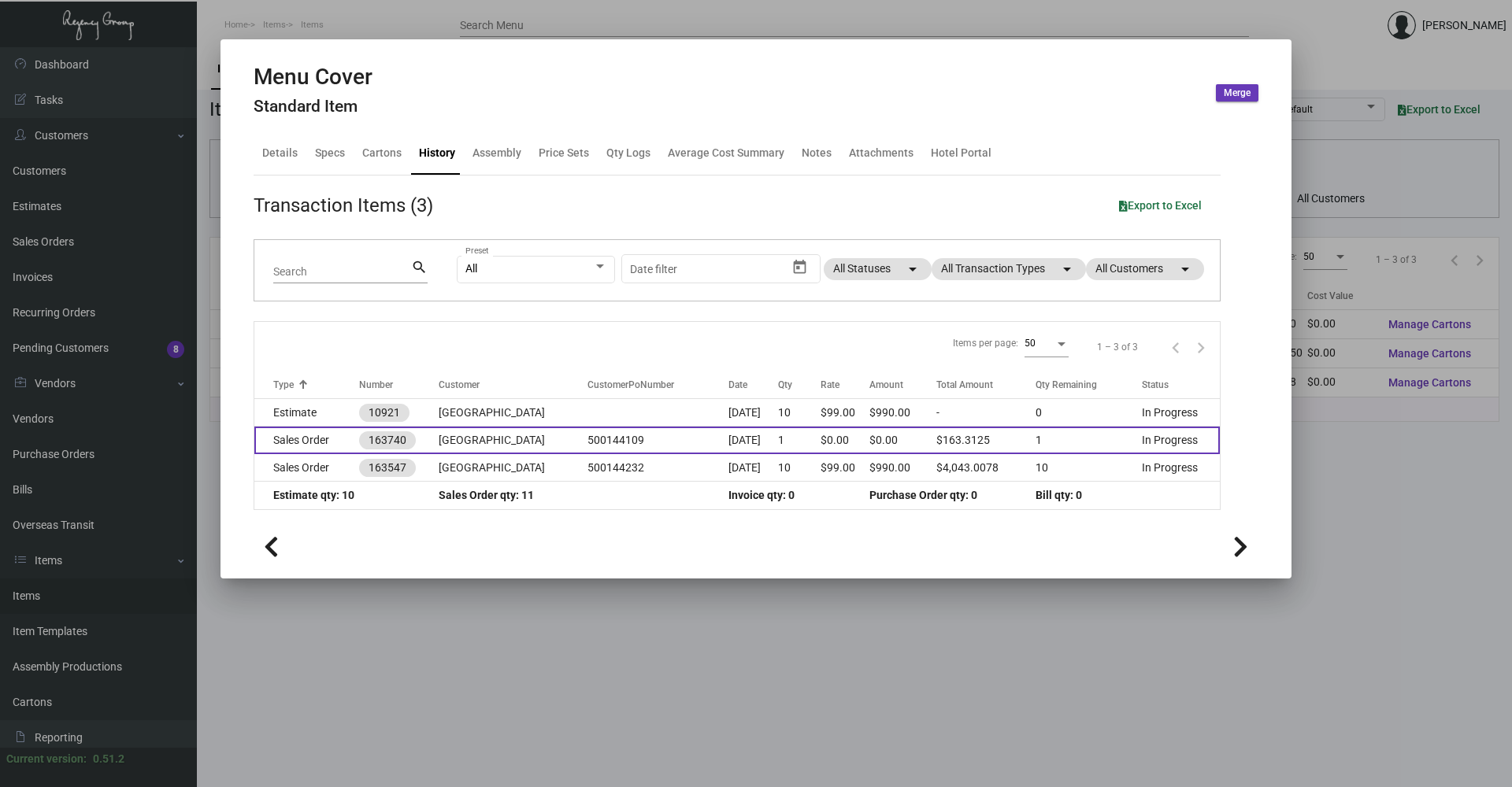
click at [319, 439] on td "Sales Order" at bounding box center [306, 441] width 105 height 27
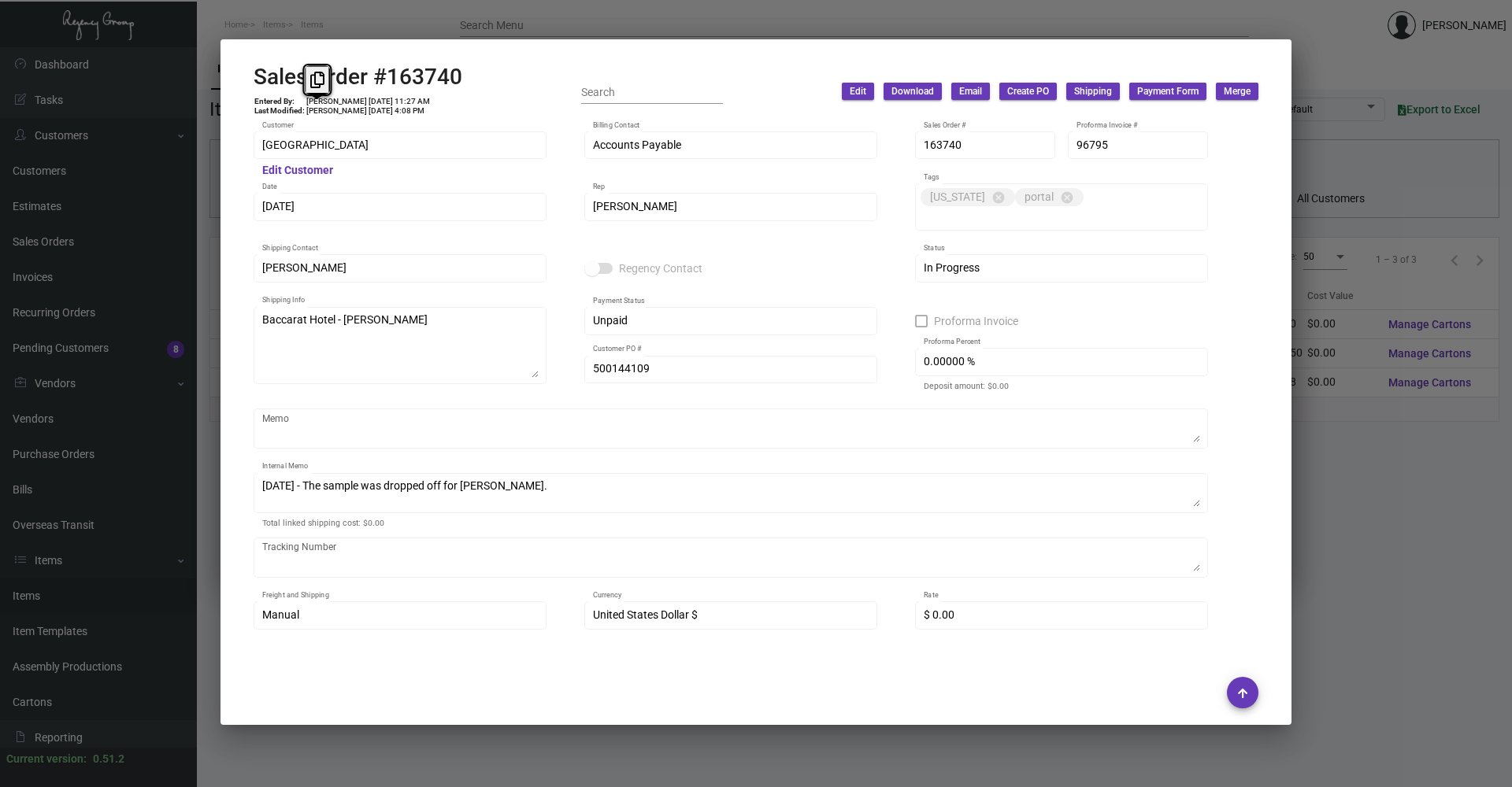
drag, startPoint x: 309, startPoint y: 112, endPoint x: 414, endPoint y: 123, distance: 105.6
click at [414, 123] on ng-component "Sales Order #163740 Entered By: [PERSON_NAME] [DATE] 11:27 AM Last Modified: [P…" at bounding box center [755, 392] width 1005 height 656
click at [612, 376] on div "500144109 Customer PO #" at bounding box center [730, 377] width 293 height 43
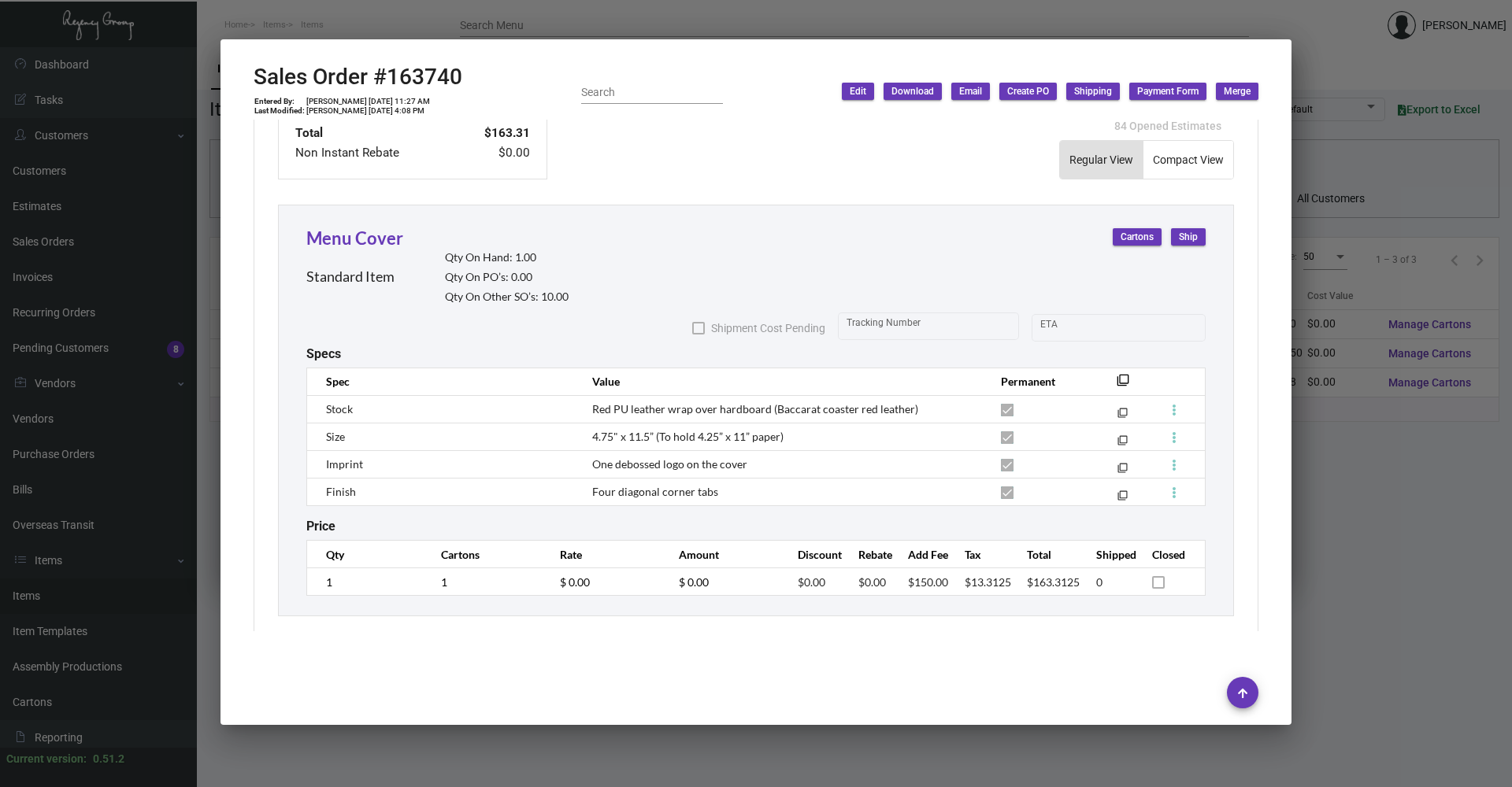
scroll to position [792, 0]
click at [389, 20] on div at bounding box center [756, 393] width 1512 height 787
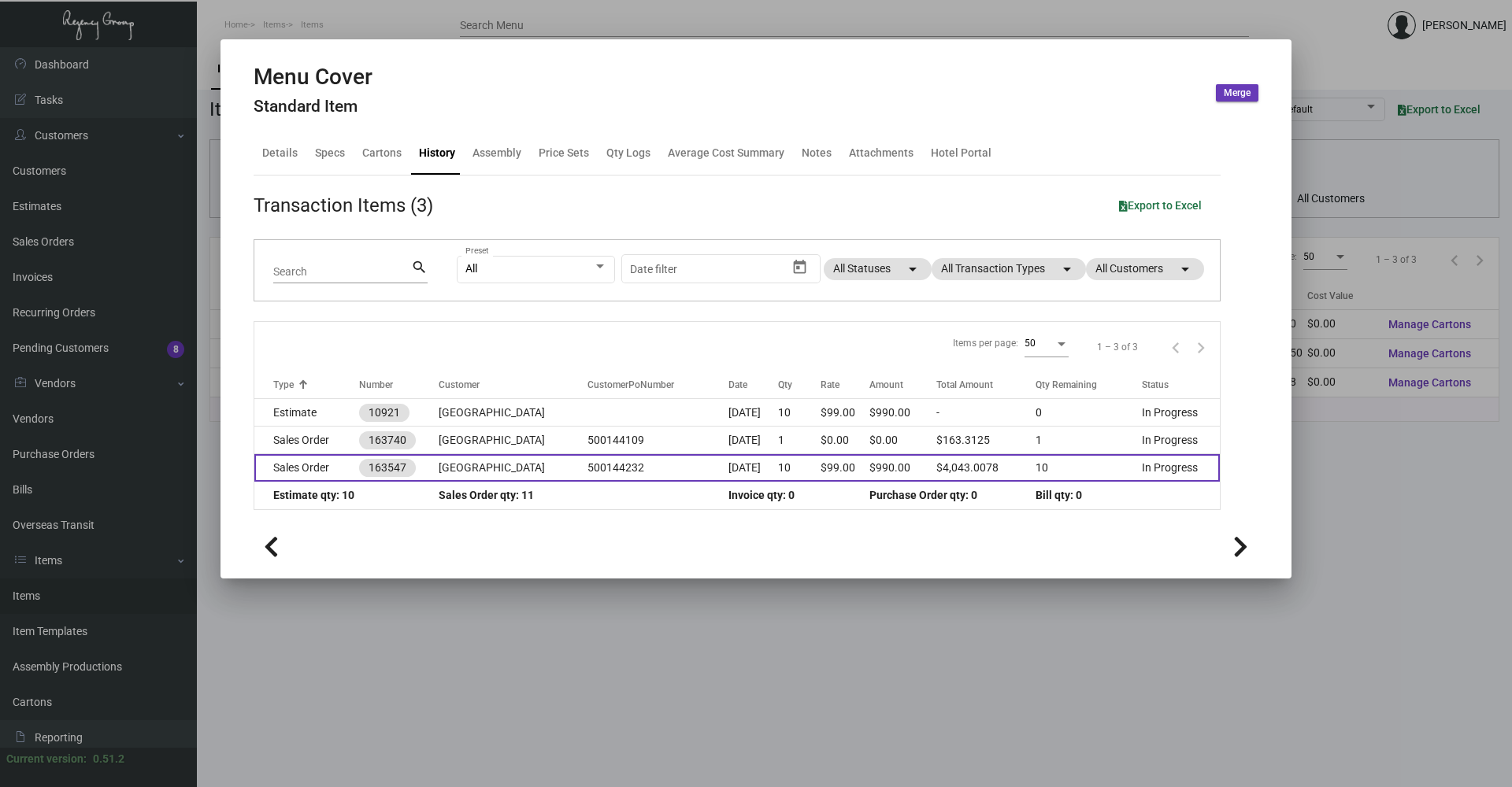
click at [322, 464] on td "Sales Order" at bounding box center [306, 468] width 105 height 27
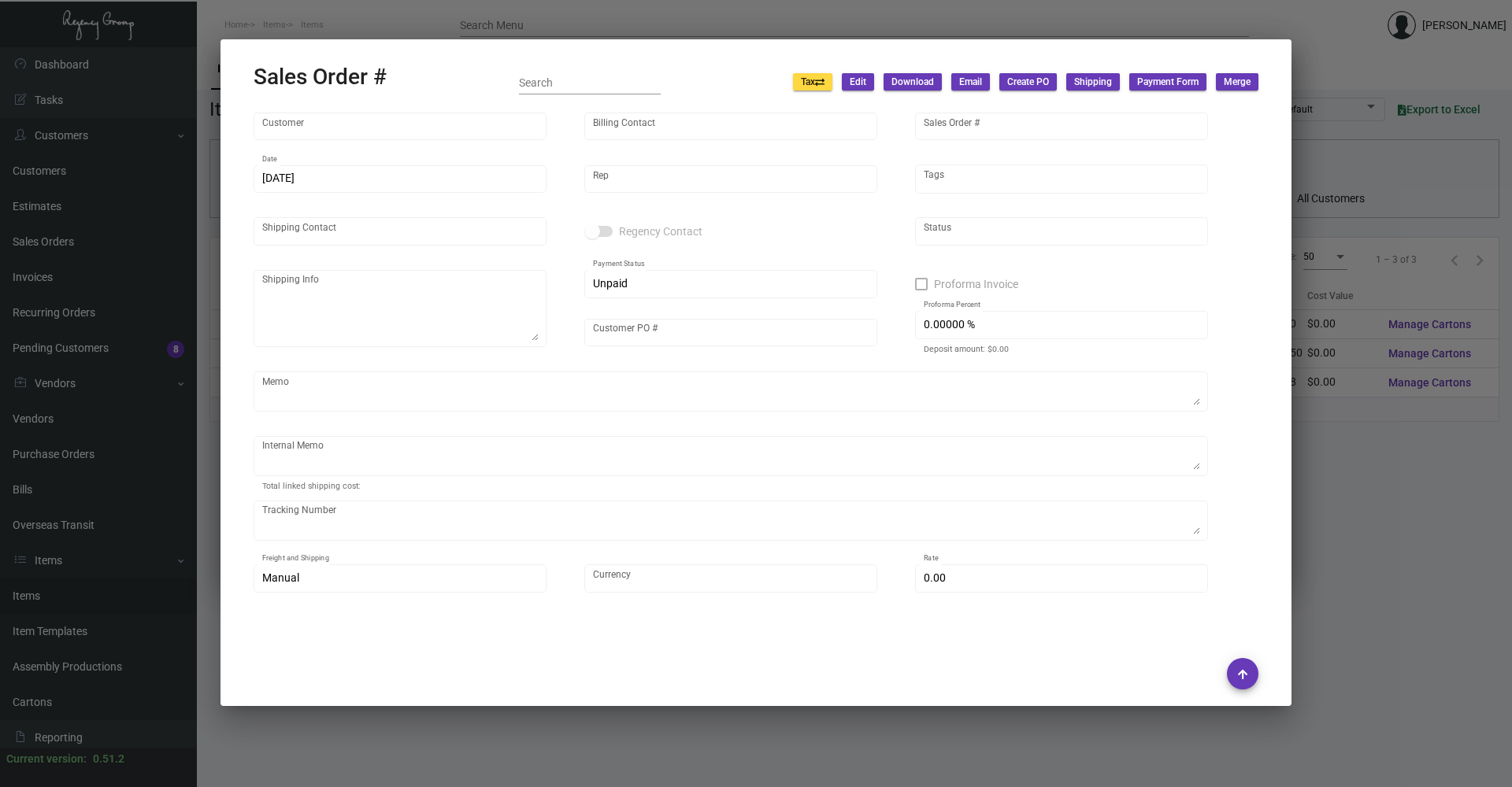
type input "[GEOGRAPHIC_DATA]"
type input "Accounts Payable"
type input "163547"
type input "[DATE]"
type input "[PERSON_NAME]"
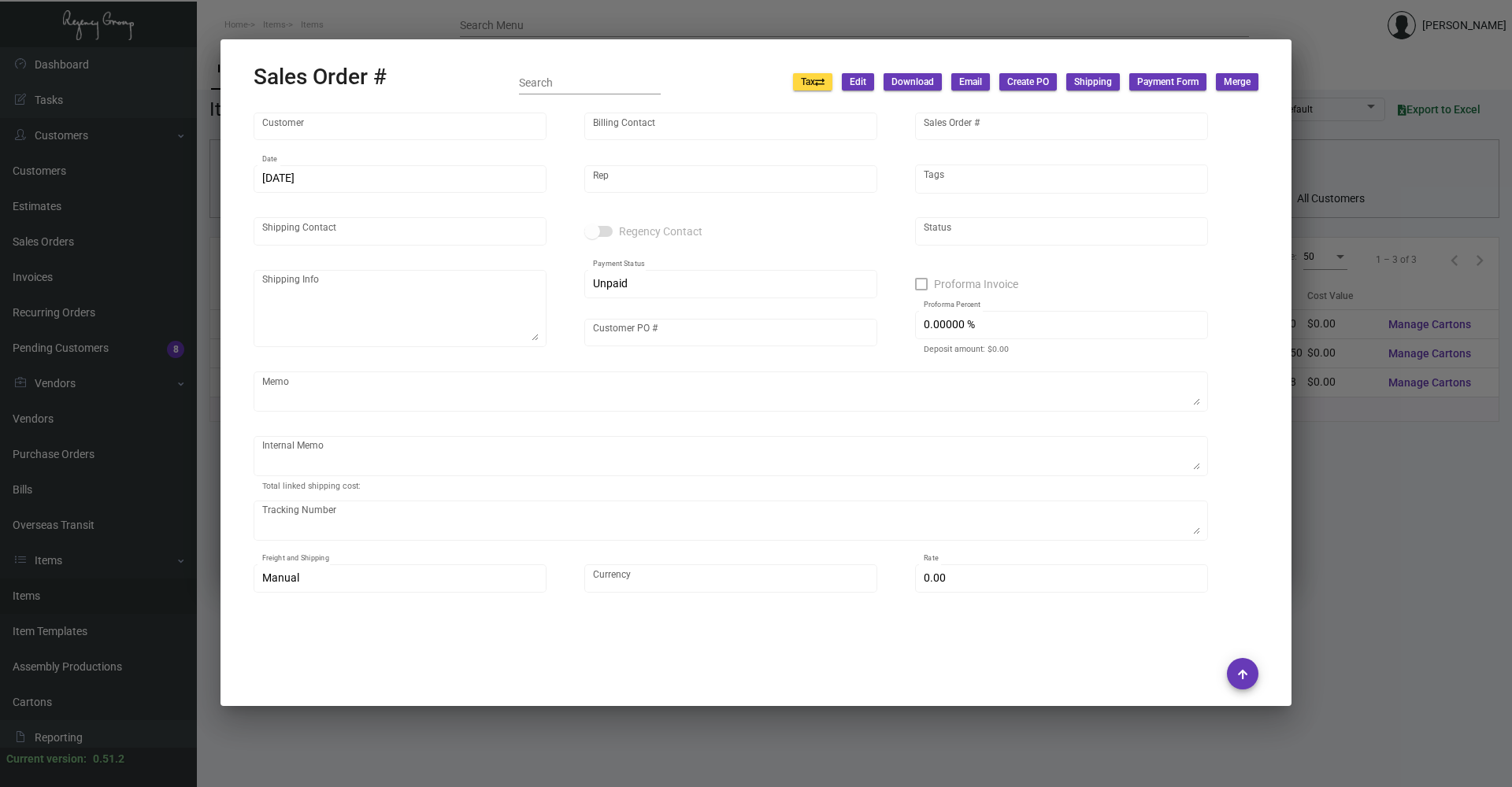
type input "[PERSON_NAME]"
type textarea "[GEOGRAPHIC_DATA] - [PERSON_NAME] Director of Venues [STREET_ADDRESS][US_STATE]"
type input "500144232"
type textarea "Shipped 11/27 UPS Ground Cost $11.28"
type input "United States Dollar $"
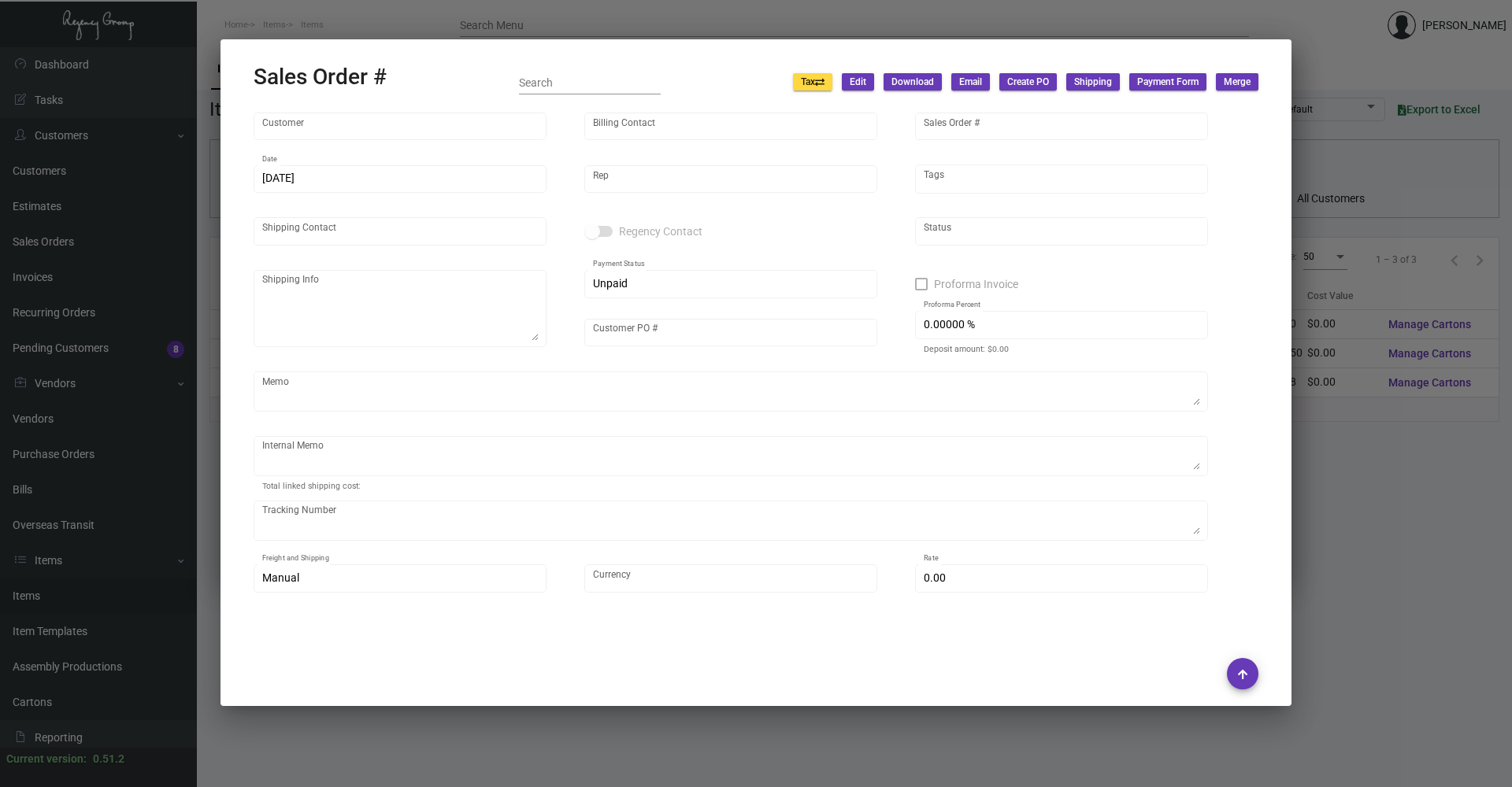
type input "$ 58.74"
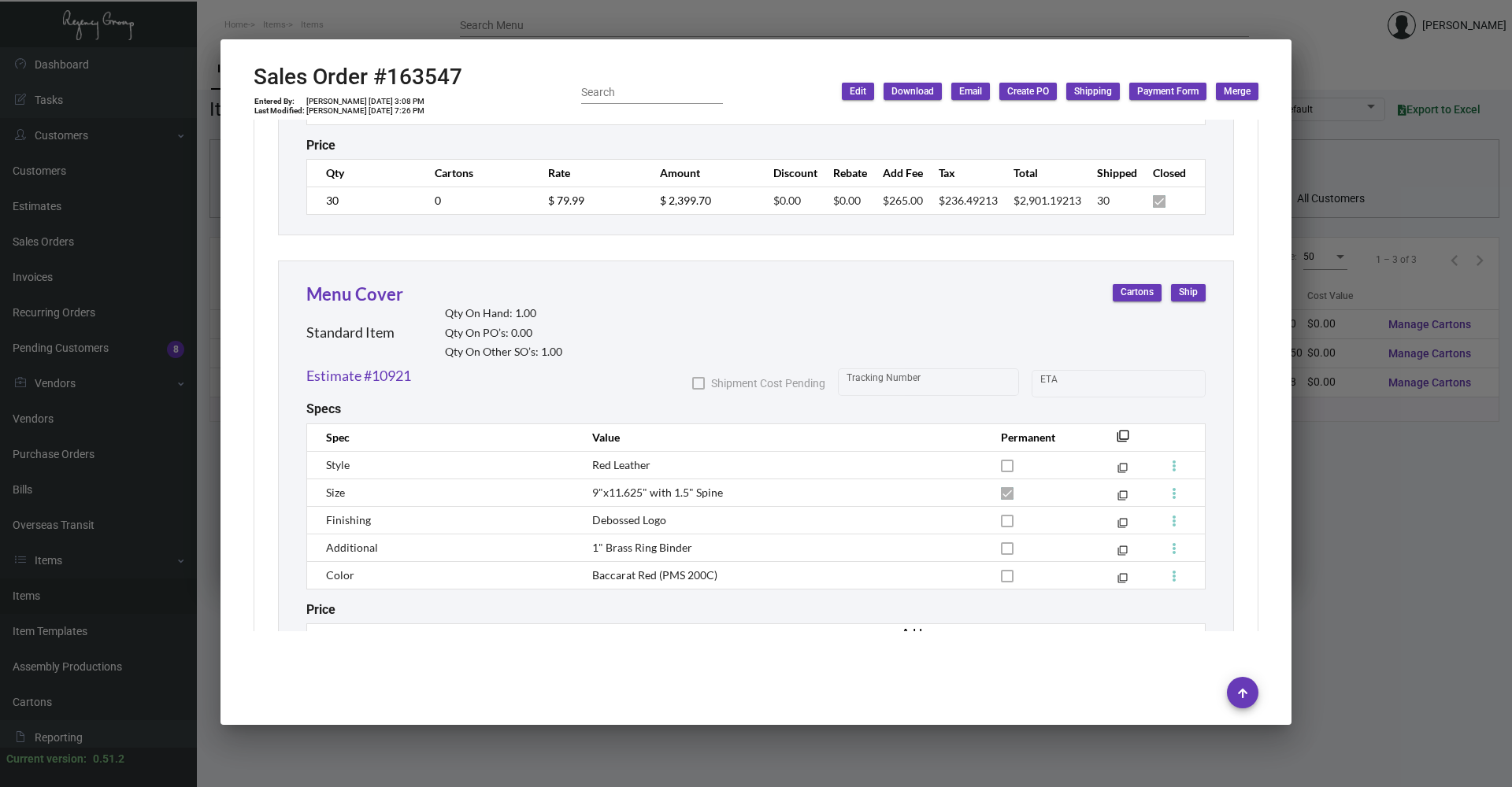
scroll to position [1348, 0]
